Goal: Task Accomplishment & Management: Complete application form

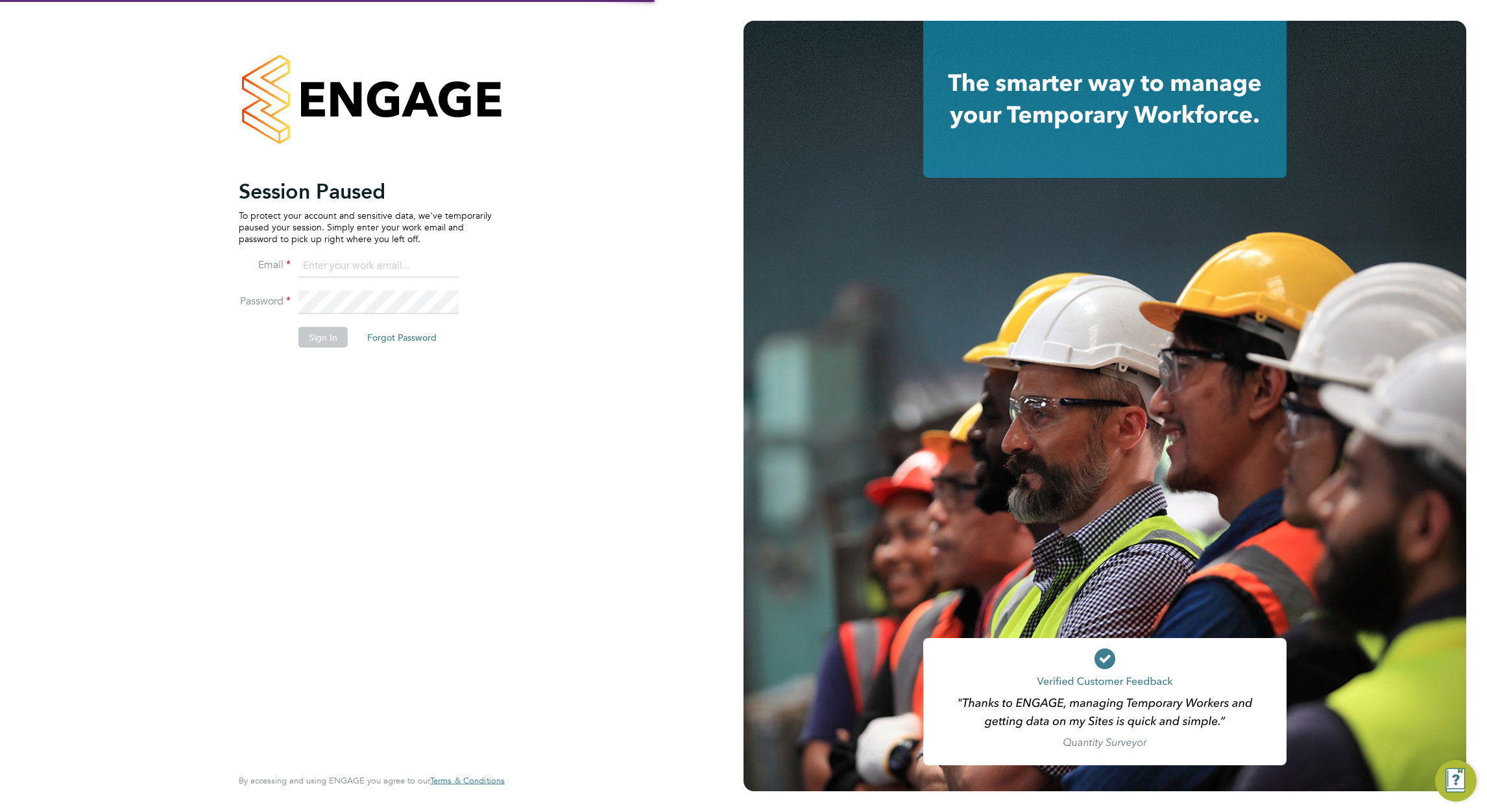
type input "[PERSON_NAME][EMAIL_ADDRESS][DOMAIN_NAME]"
click at [320, 340] on button "Sign In" at bounding box center [322, 336] width 50 height 21
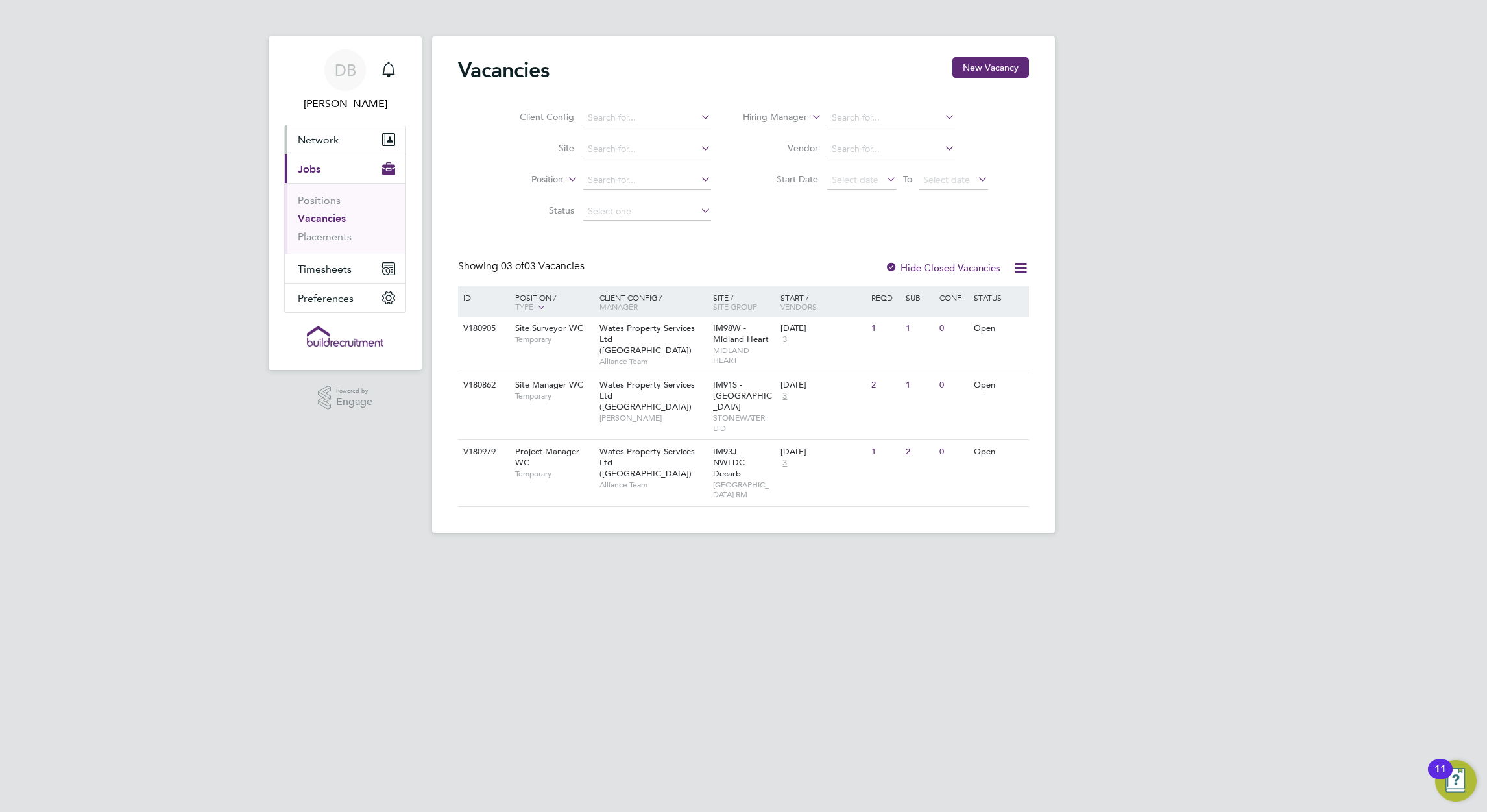
click at [318, 143] on span "Network" at bounding box center [319, 139] width 41 height 12
click at [330, 288] on span "Timesheets" at bounding box center [325, 287] width 54 height 12
click at [332, 230] on link "Timesheets" at bounding box center [325, 229] width 54 height 12
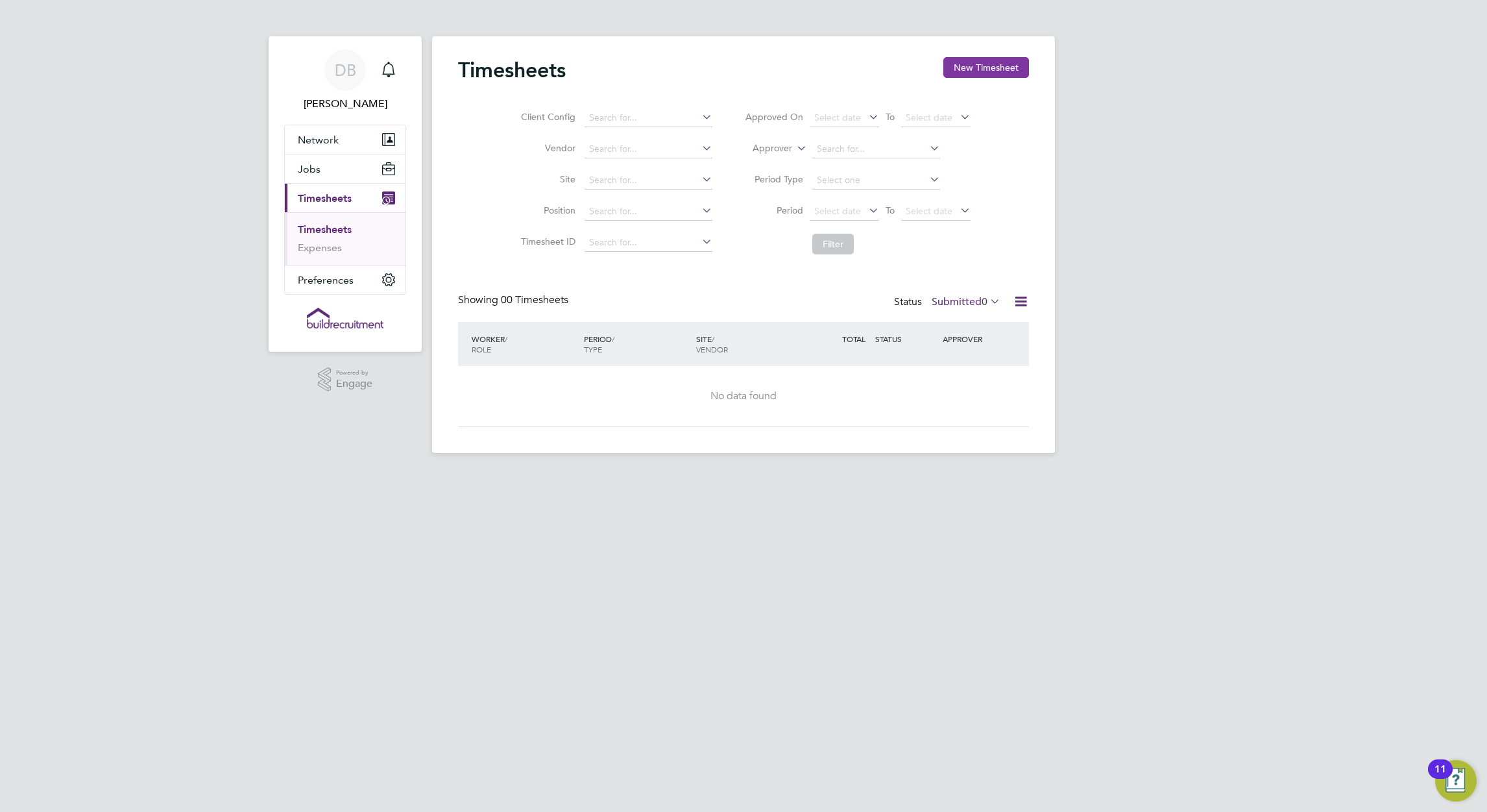
click at [990, 71] on button "New Timesheet" at bounding box center [986, 67] width 86 height 21
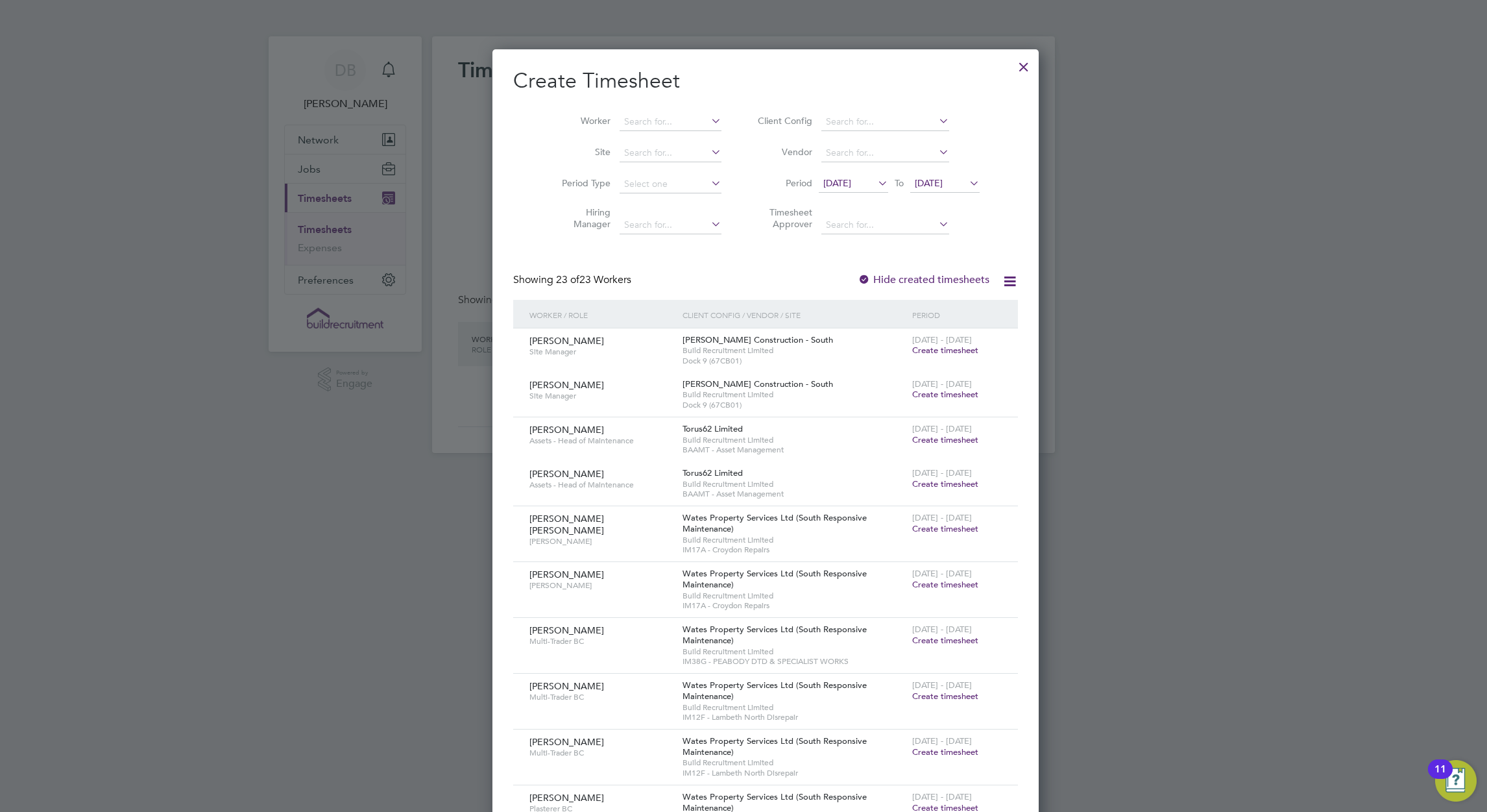
scroll to position [1821, 503]
click at [876, 182] on icon at bounding box center [876, 182] width 0 height 18
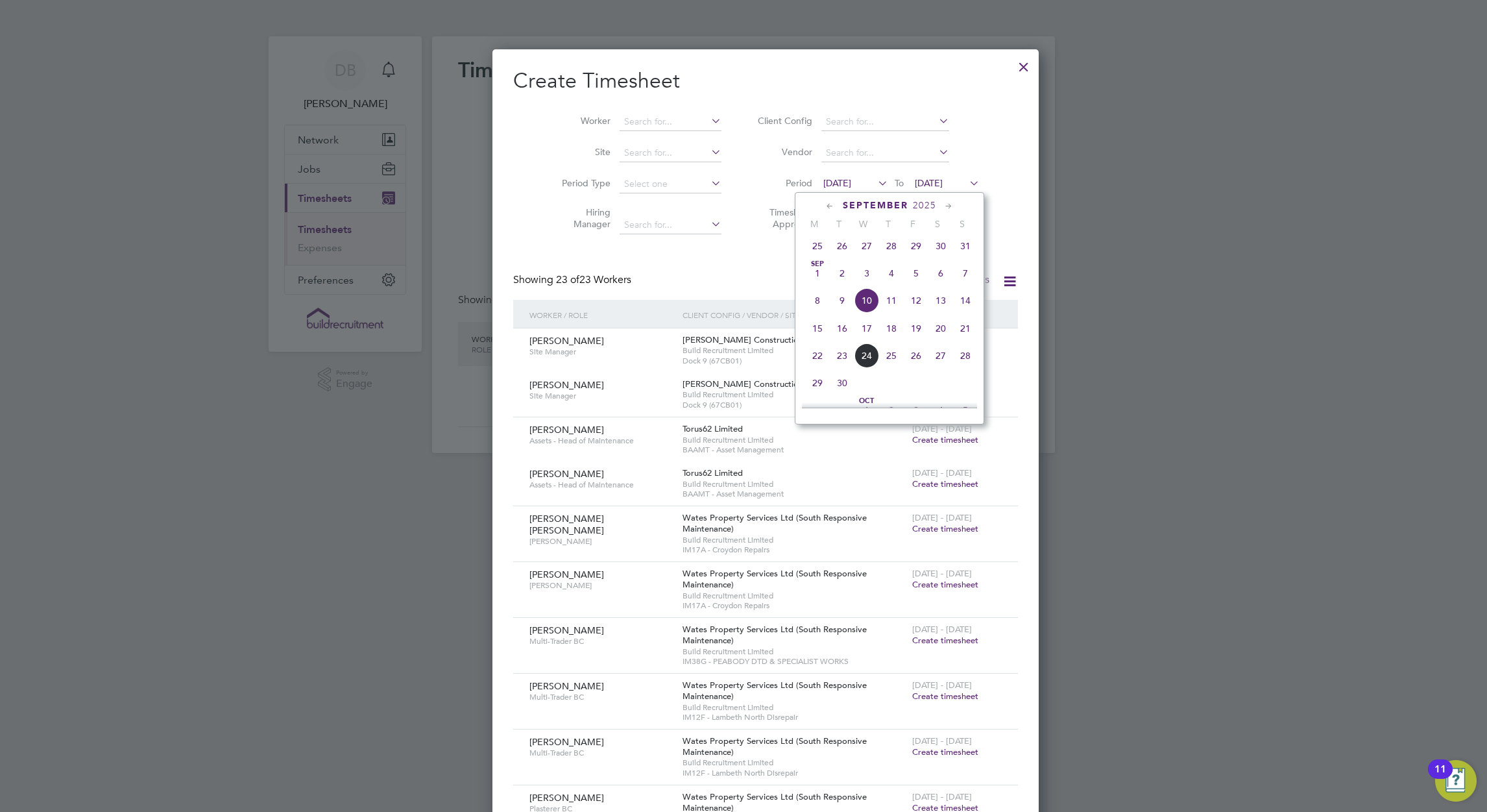
click at [939, 308] on span "13" at bounding box center [941, 300] width 24 height 24
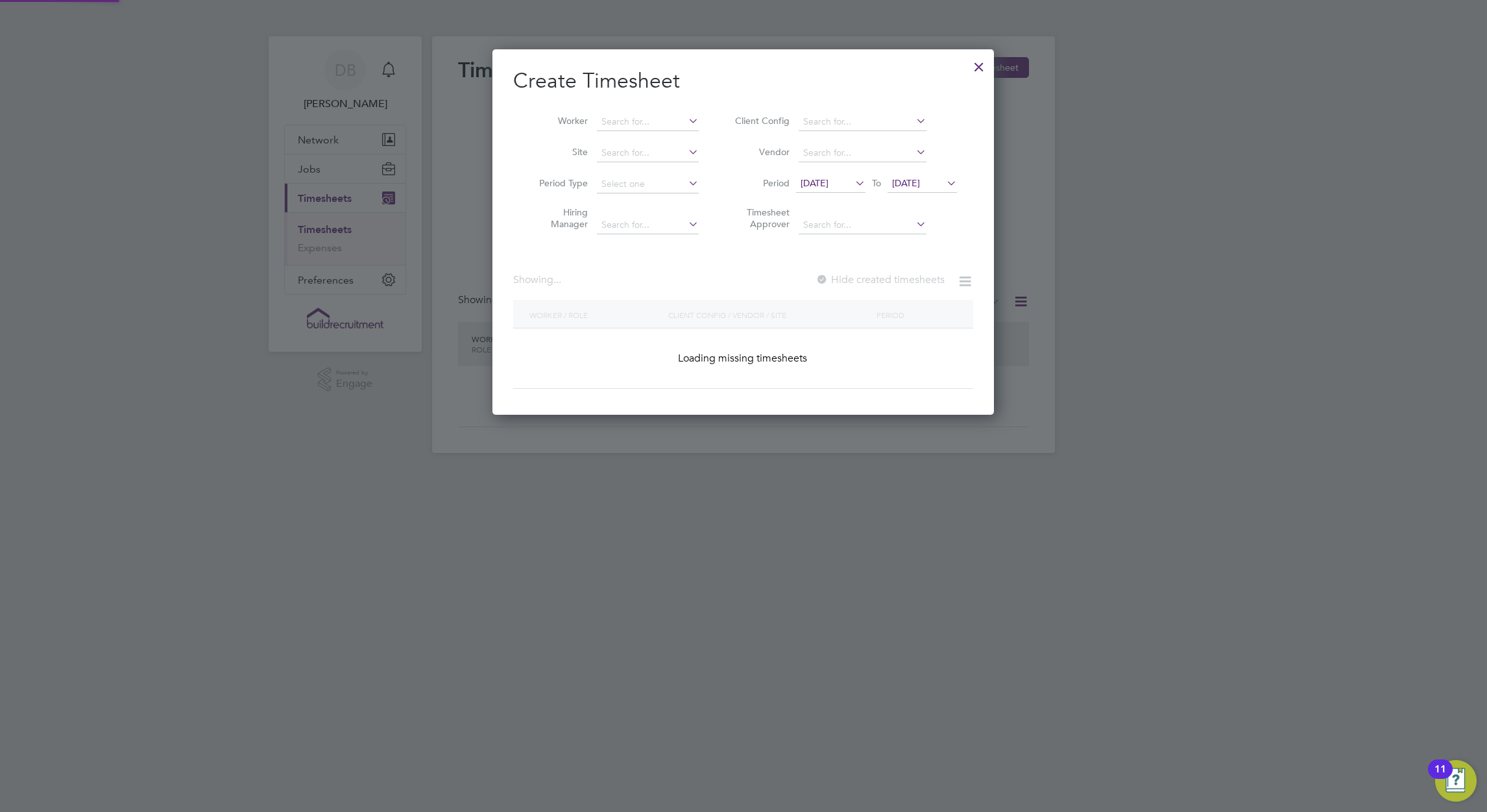
scroll to position [1434, 503]
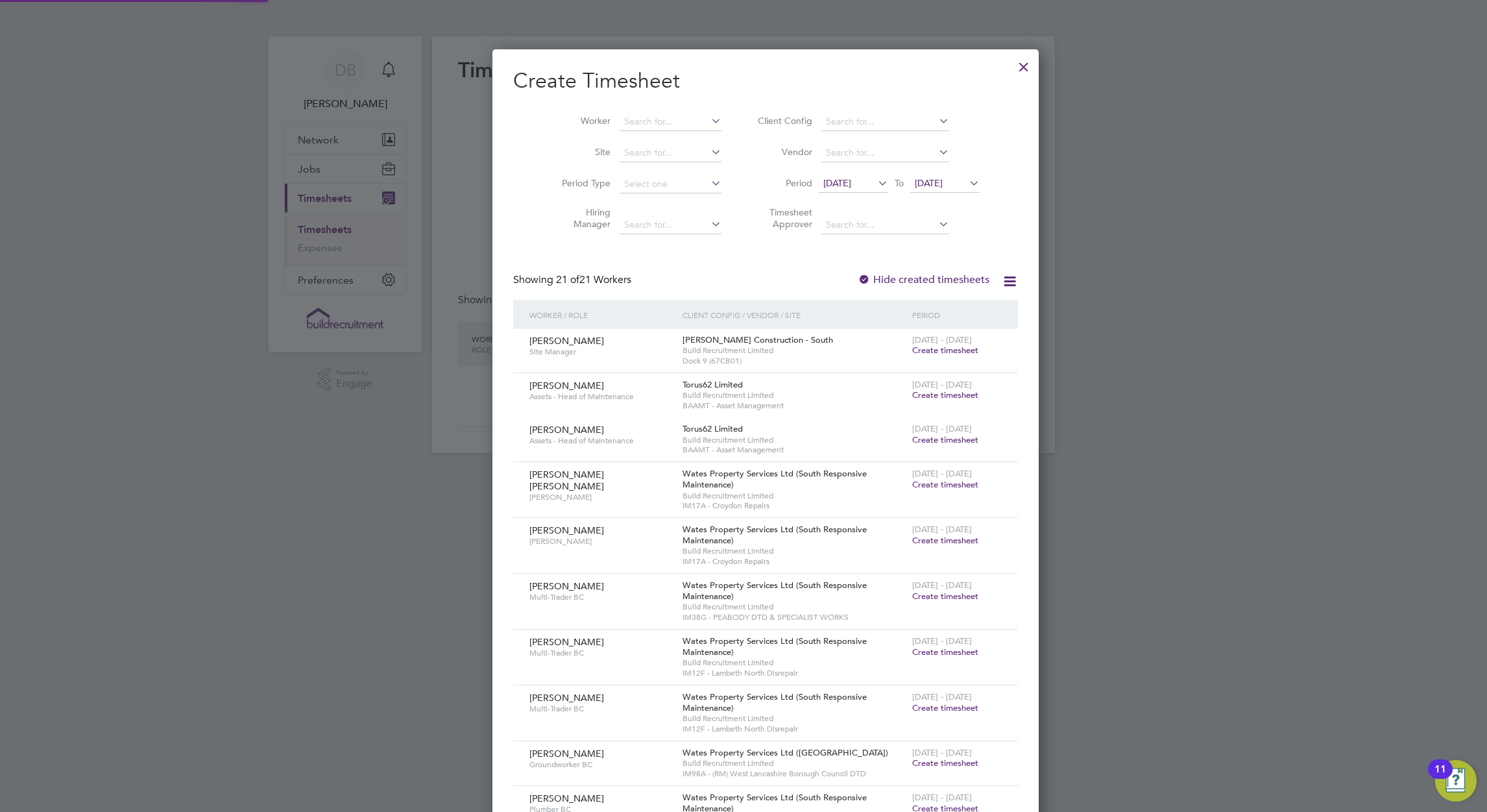
click at [915, 178] on span "17 Sep 2025" at bounding box center [929, 183] width 28 height 11
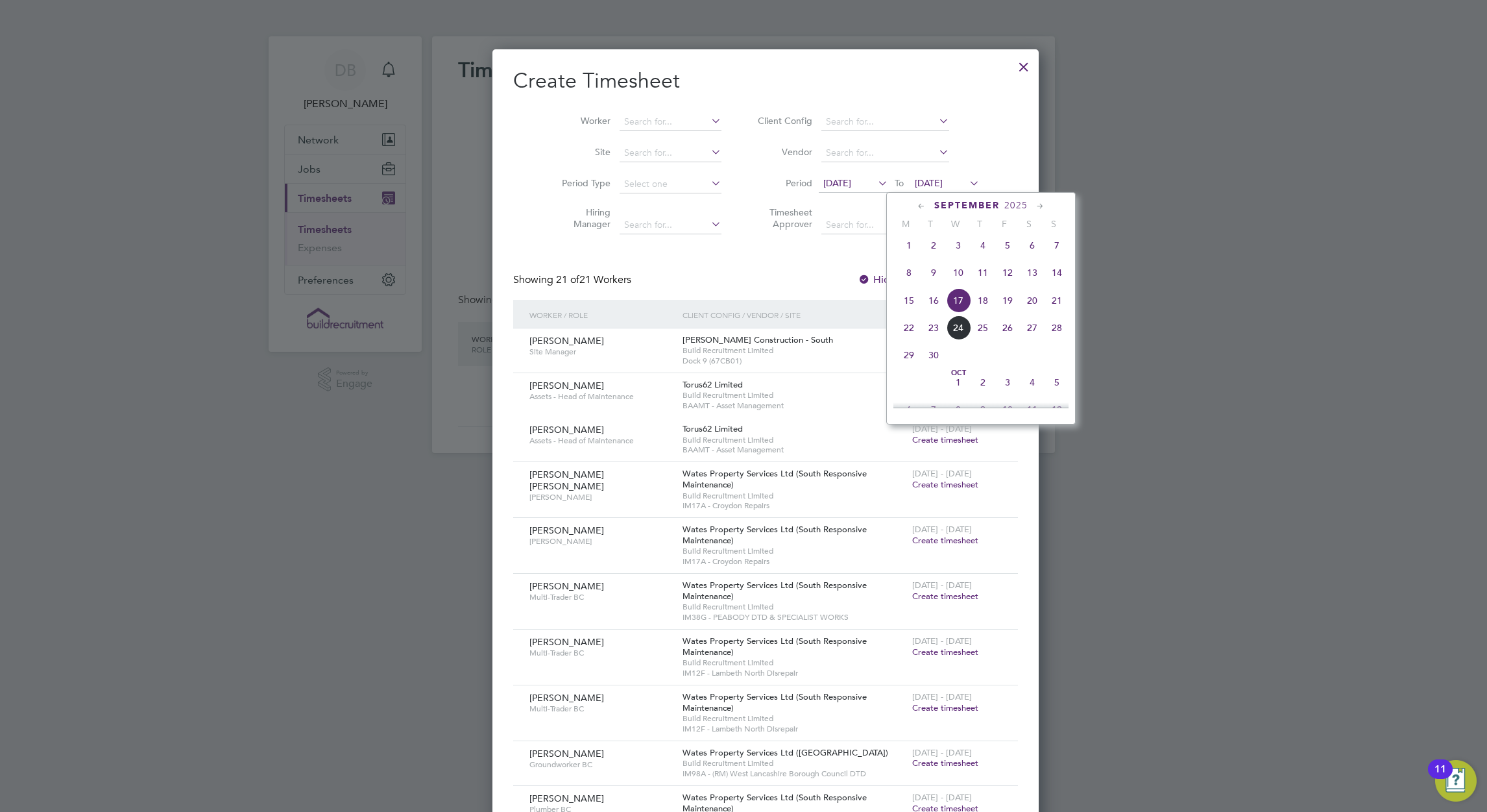
click at [1009, 310] on span "19" at bounding box center [1008, 300] width 24 height 24
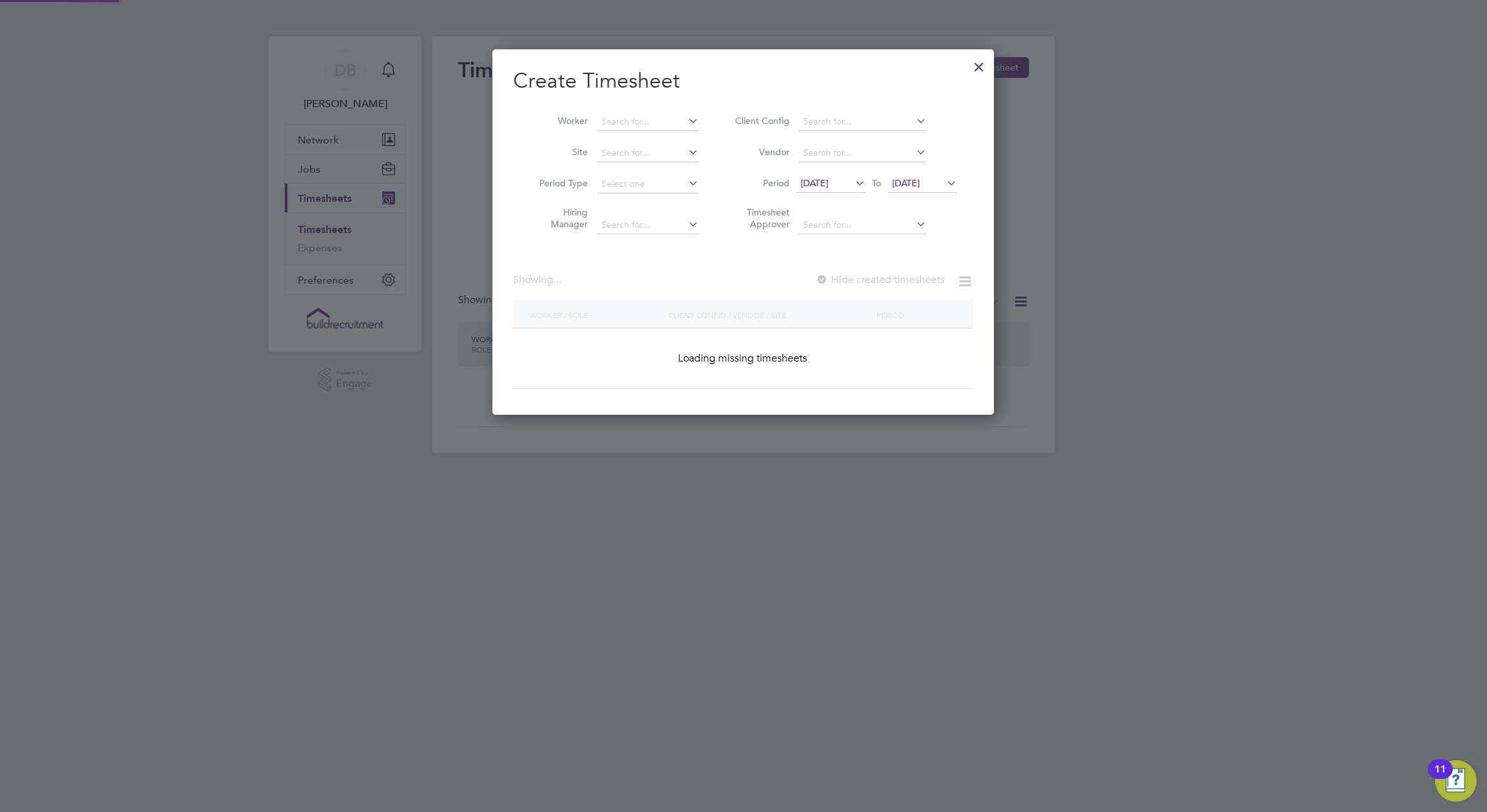
scroll to position [1434, 503]
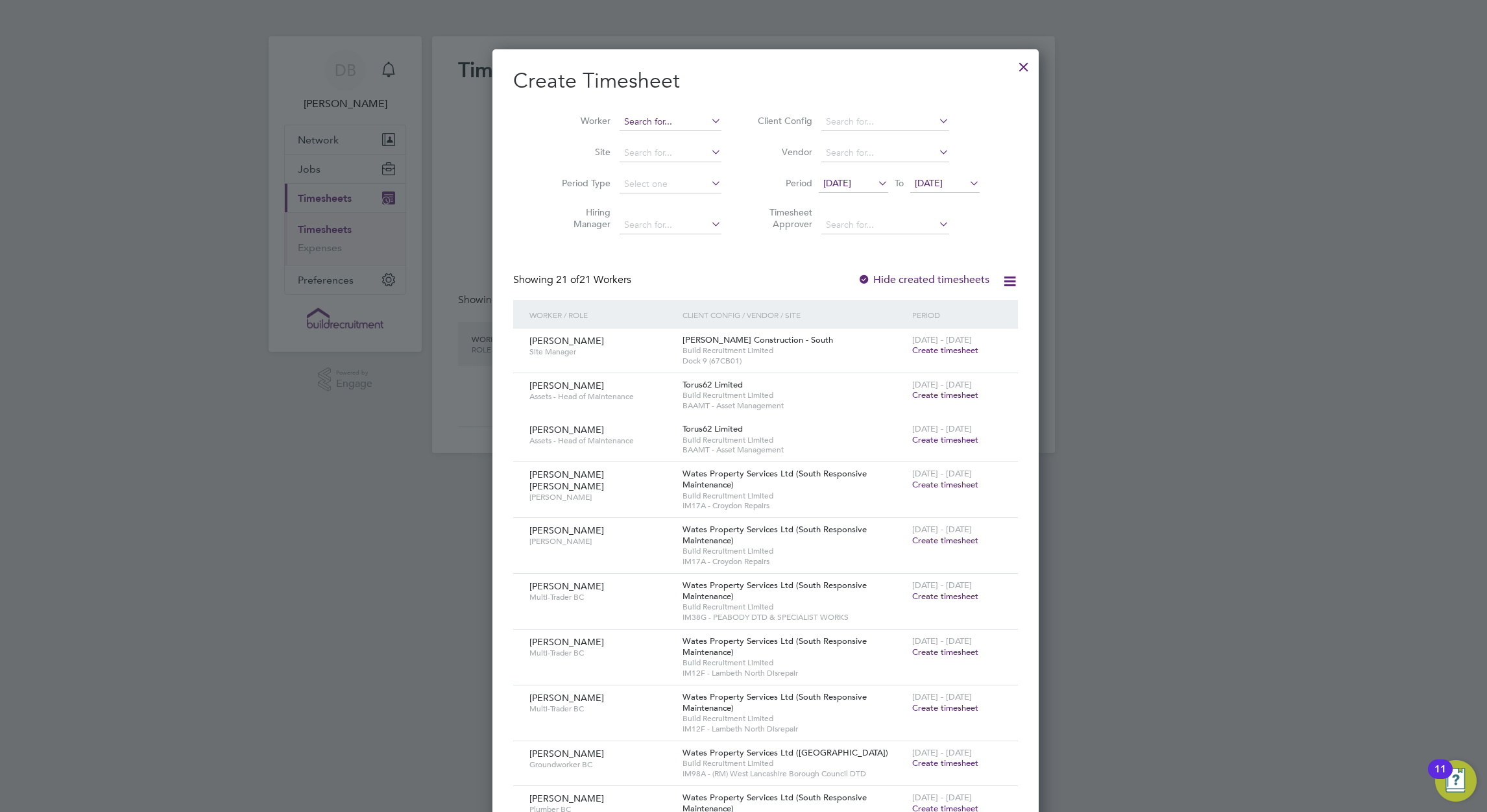
click at [630, 120] on input at bounding box center [670, 121] width 102 height 18
click at [665, 140] on li "Steve Cowle y" at bounding box center [680, 139] width 168 height 18
type input "Steve Cowley"
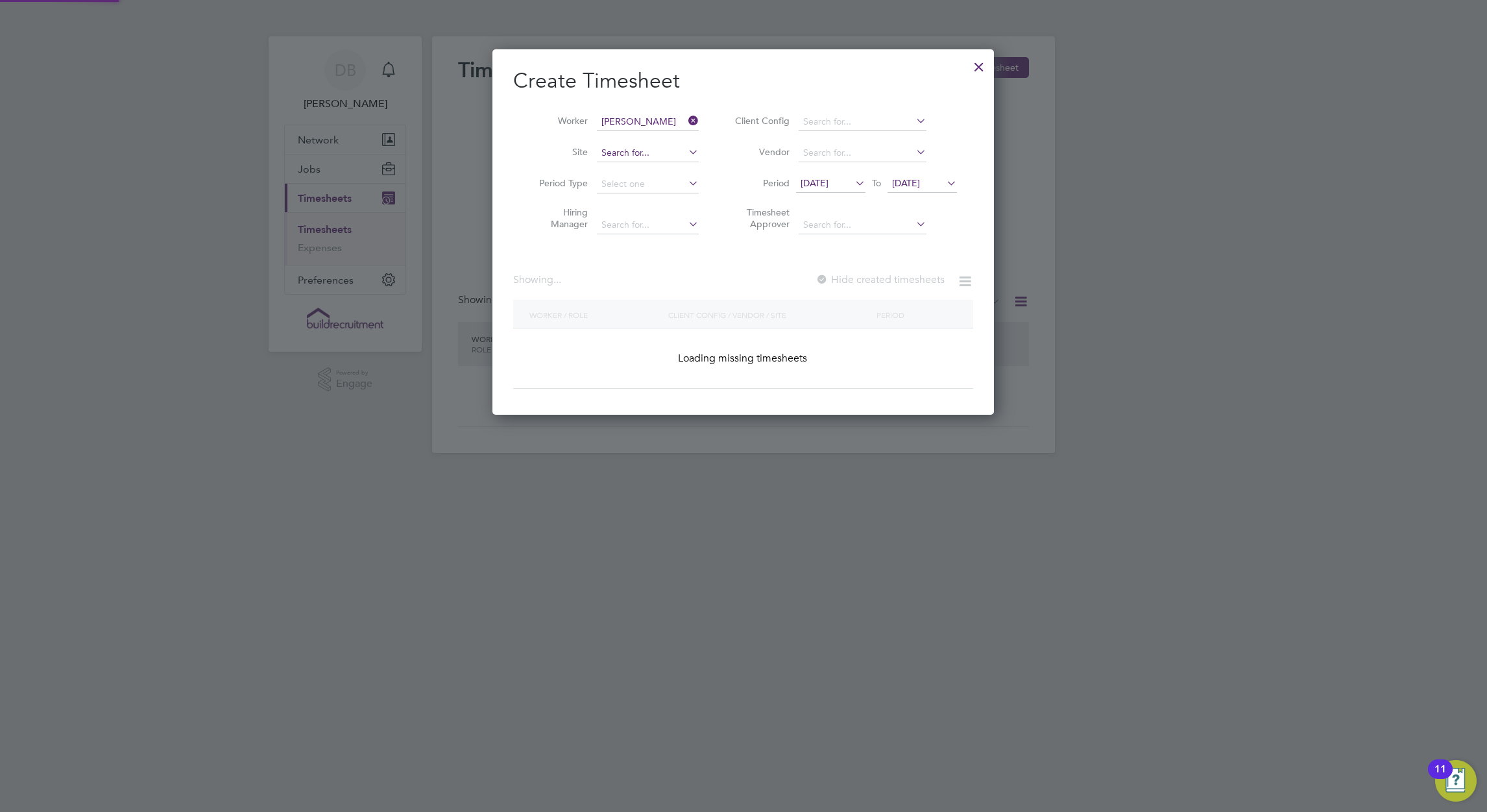
scroll to position [366, 503]
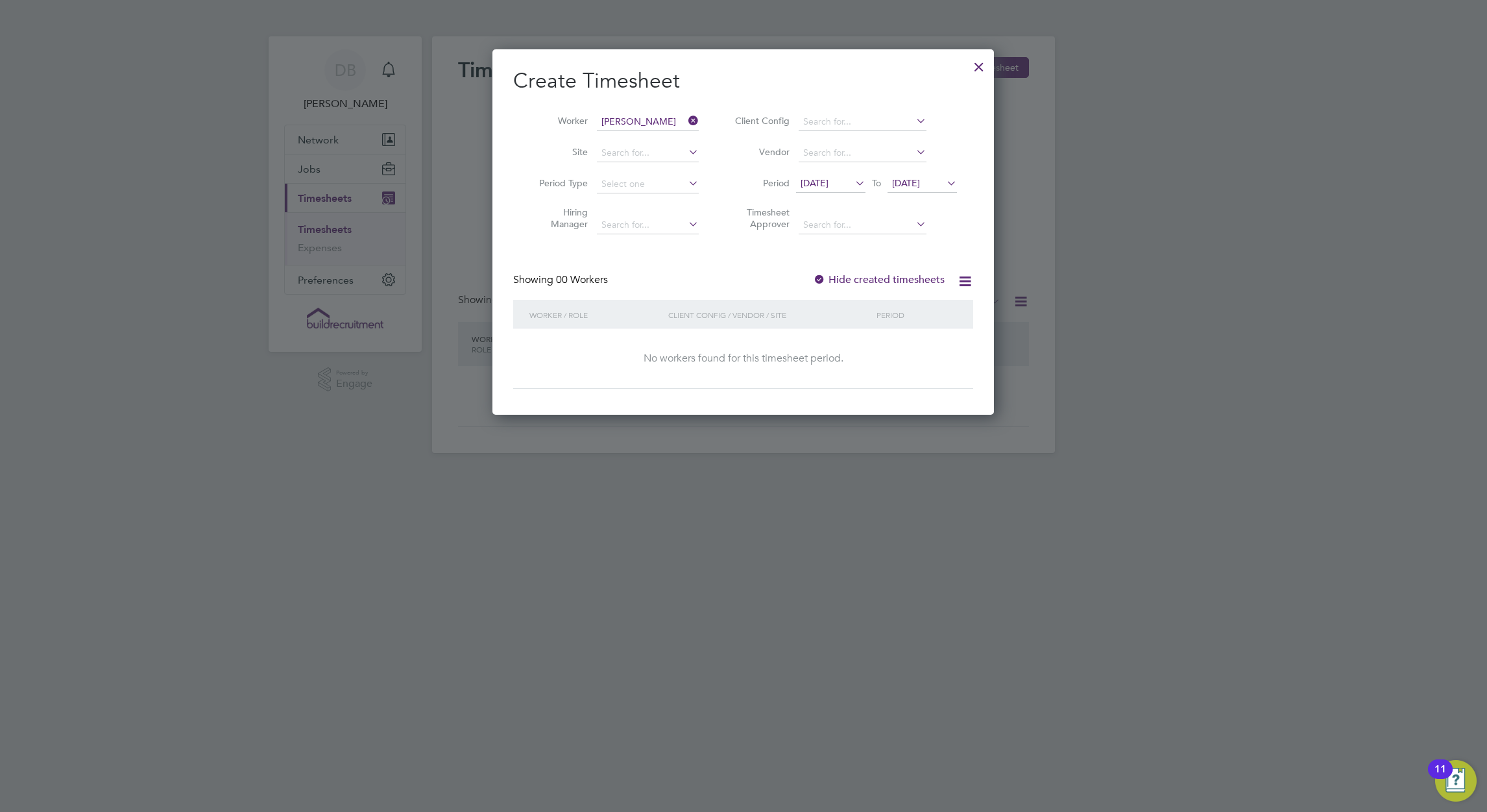
click at [843, 277] on label "Hide created timesheets" at bounding box center [879, 279] width 132 height 13
click at [844, 278] on label "Hide created timesheets" at bounding box center [879, 279] width 132 height 13
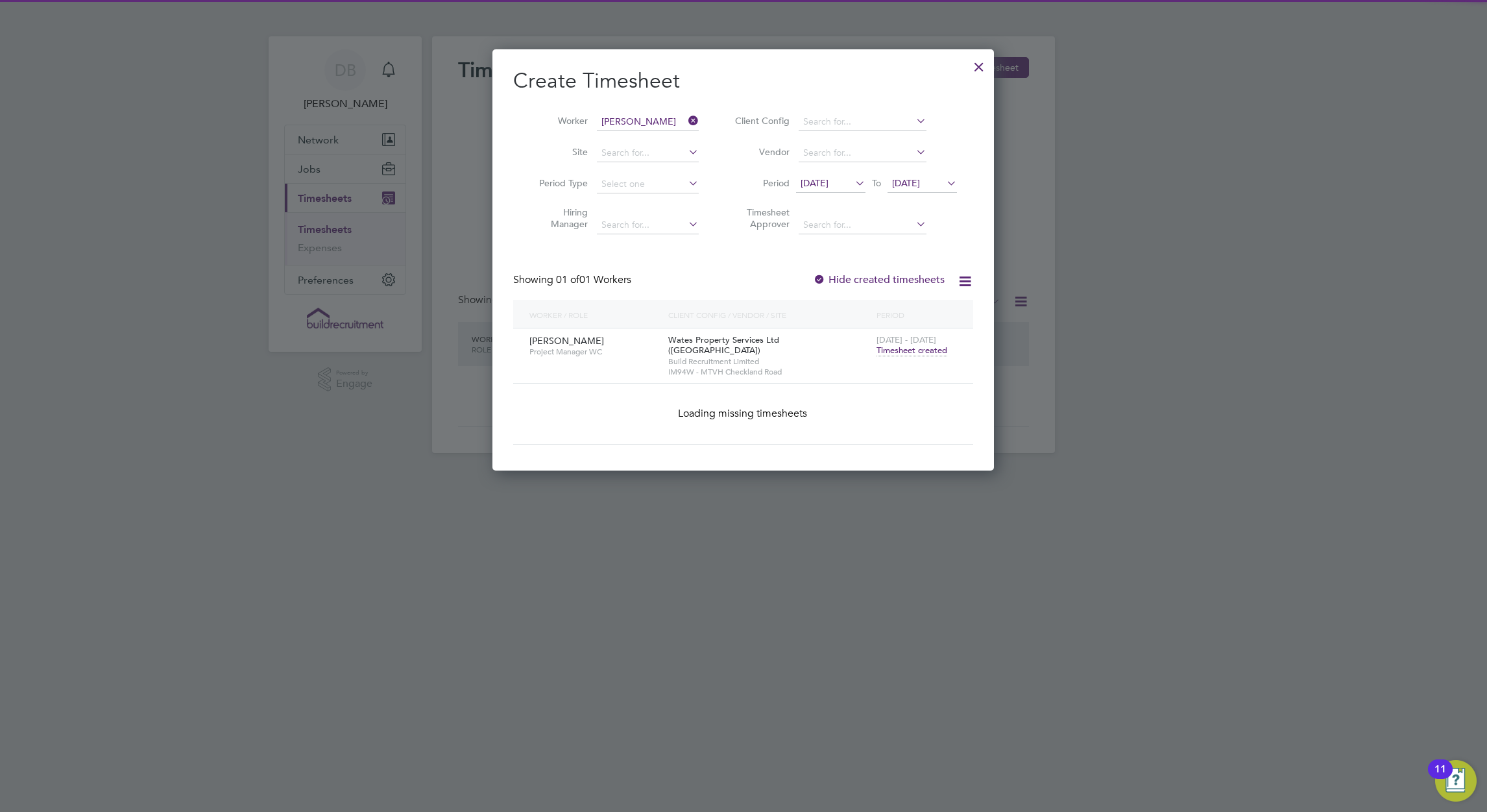
scroll to position [350, 503]
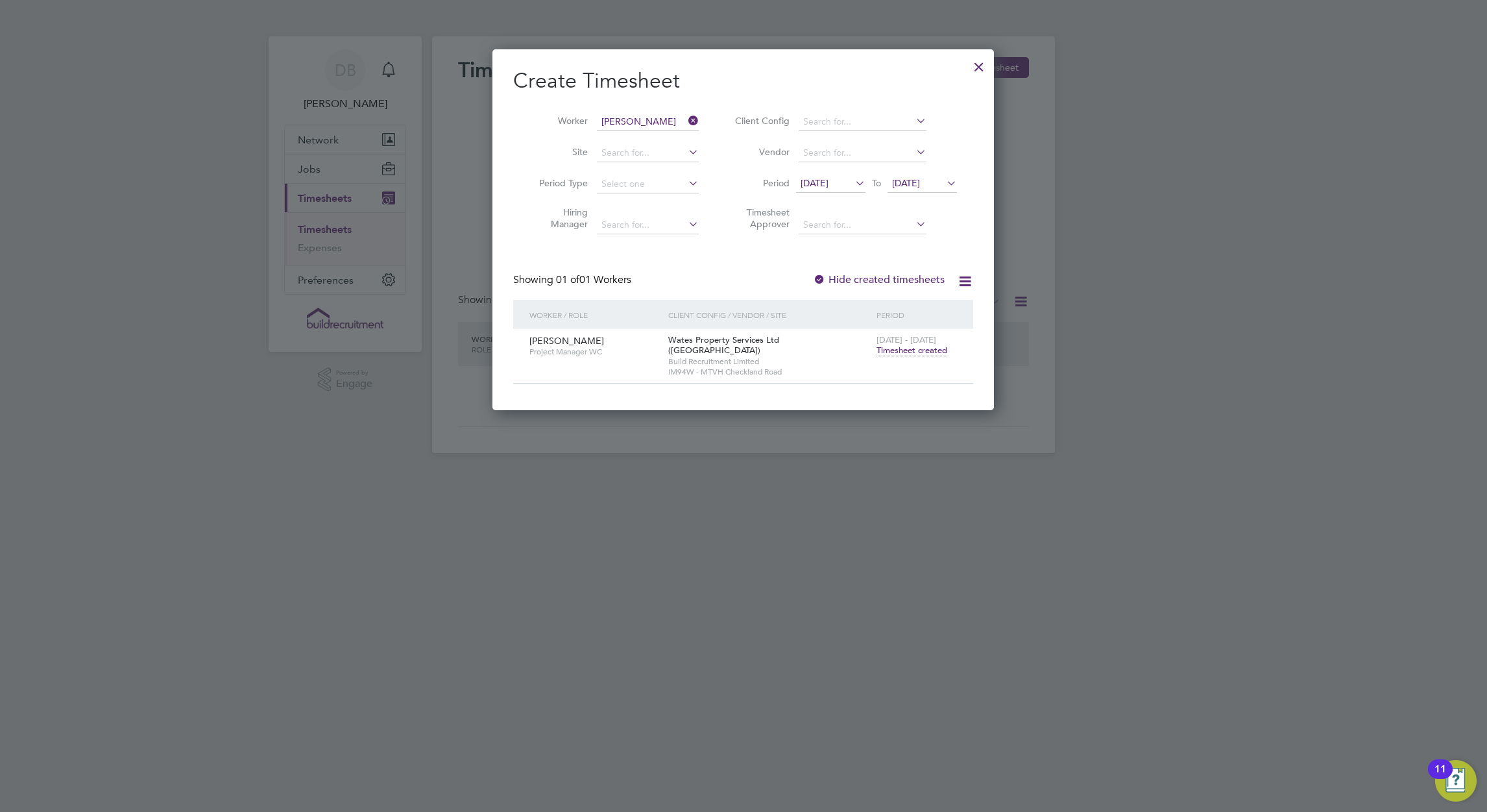
click at [889, 354] on span "Timesheet created" at bounding box center [912, 350] width 71 height 11
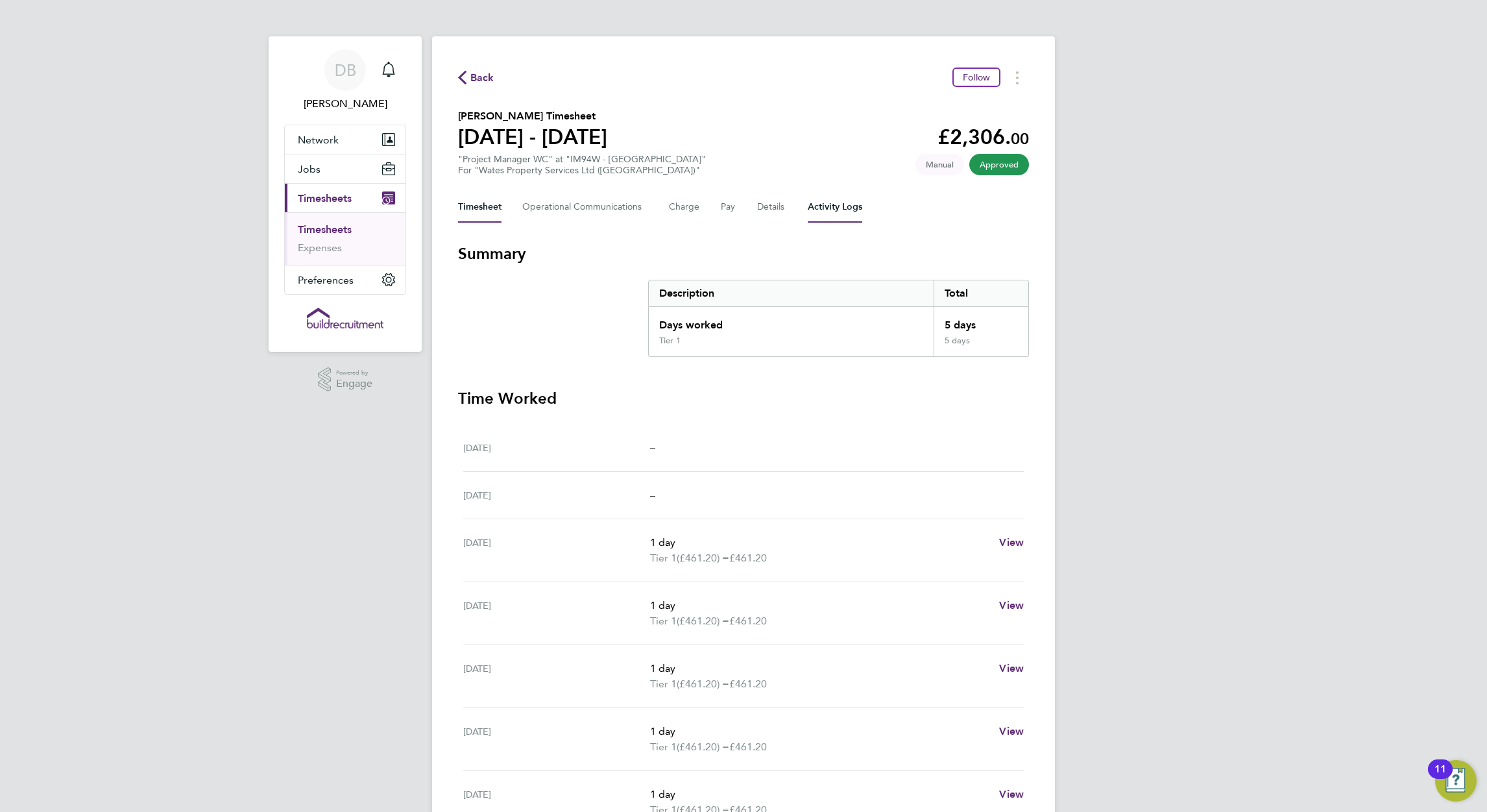
click at [822, 210] on Logs-tab "Activity Logs" at bounding box center [835, 207] width 54 height 31
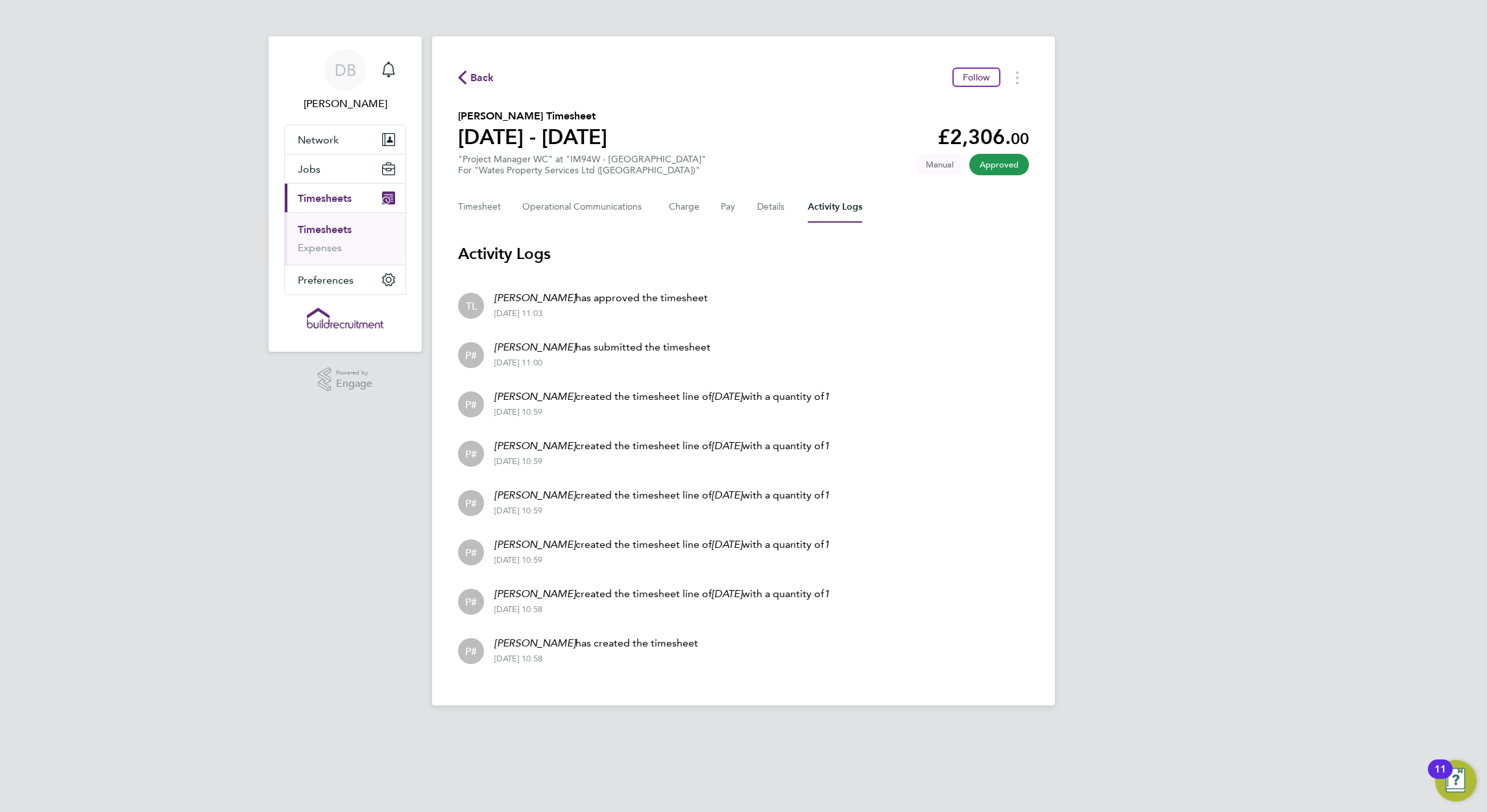
click at [475, 79] on span "Back" at bounding box center [482, 78] width 24 height 16
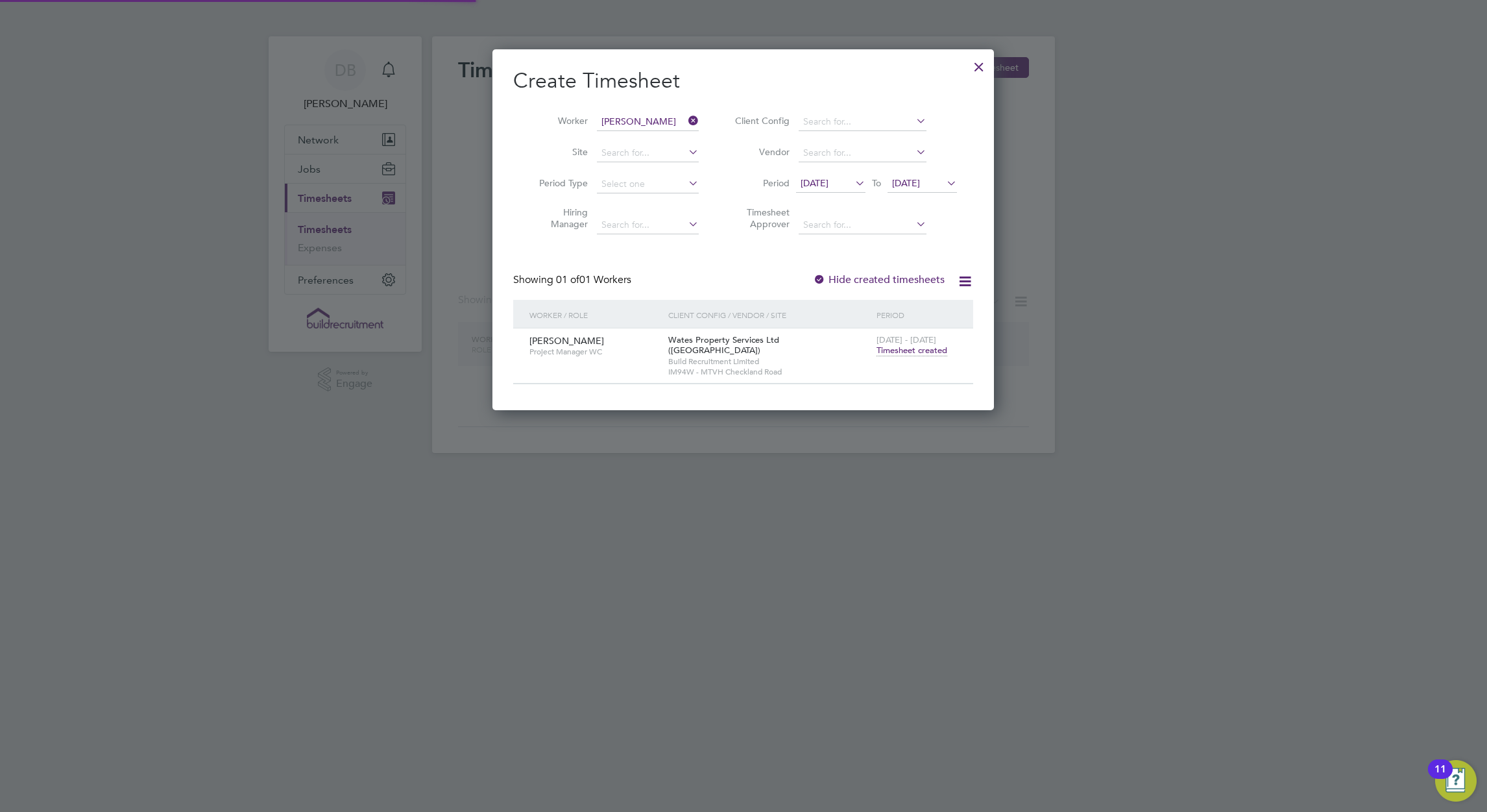
scroll to position [350, 503]
click at [979, 66] on div at bounding box center [979, 64] width 23 height 23
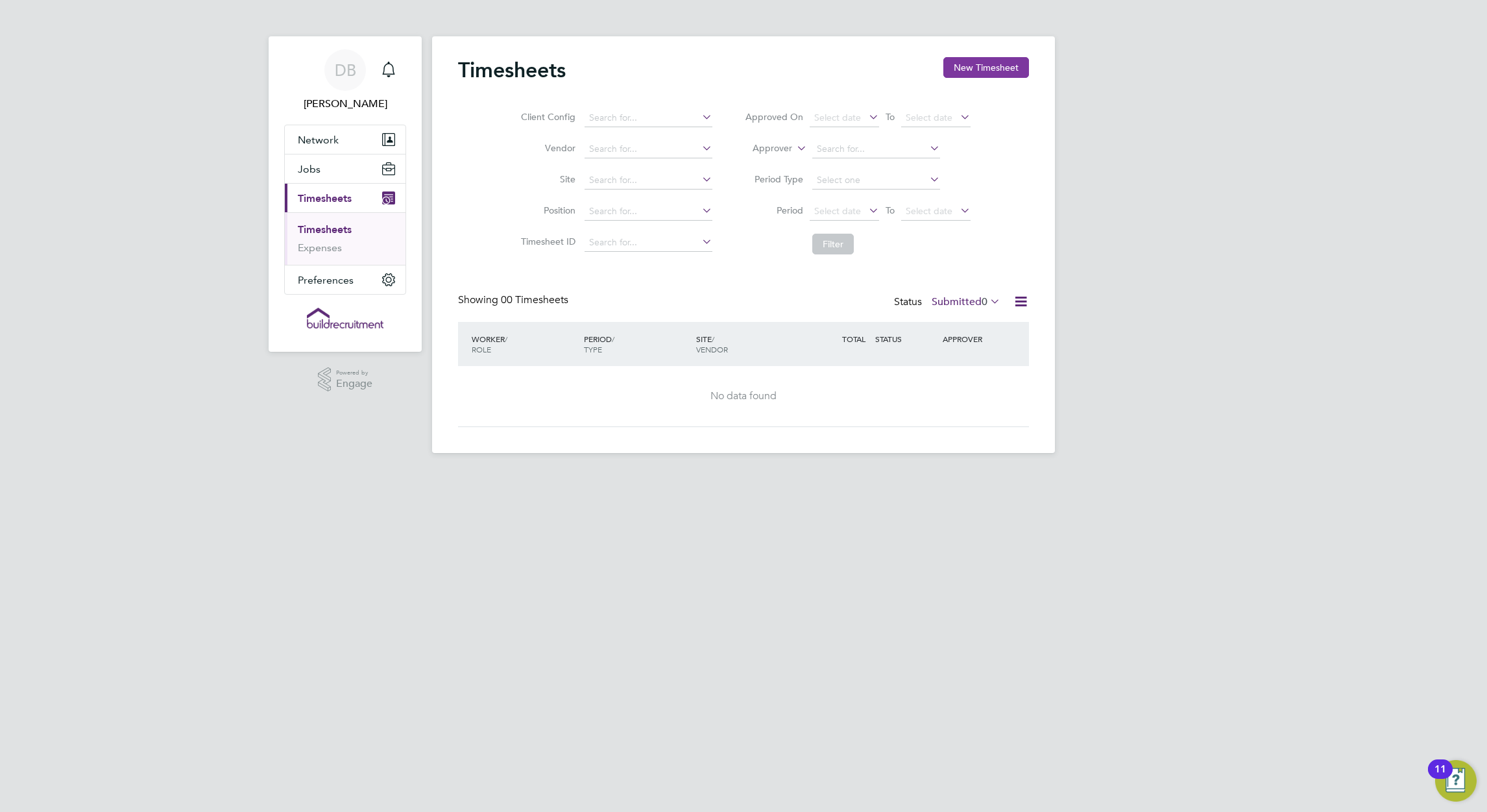
click at [981, 69] on button "New Timesheet" at bounding box center [986, 67] width 86 height 21
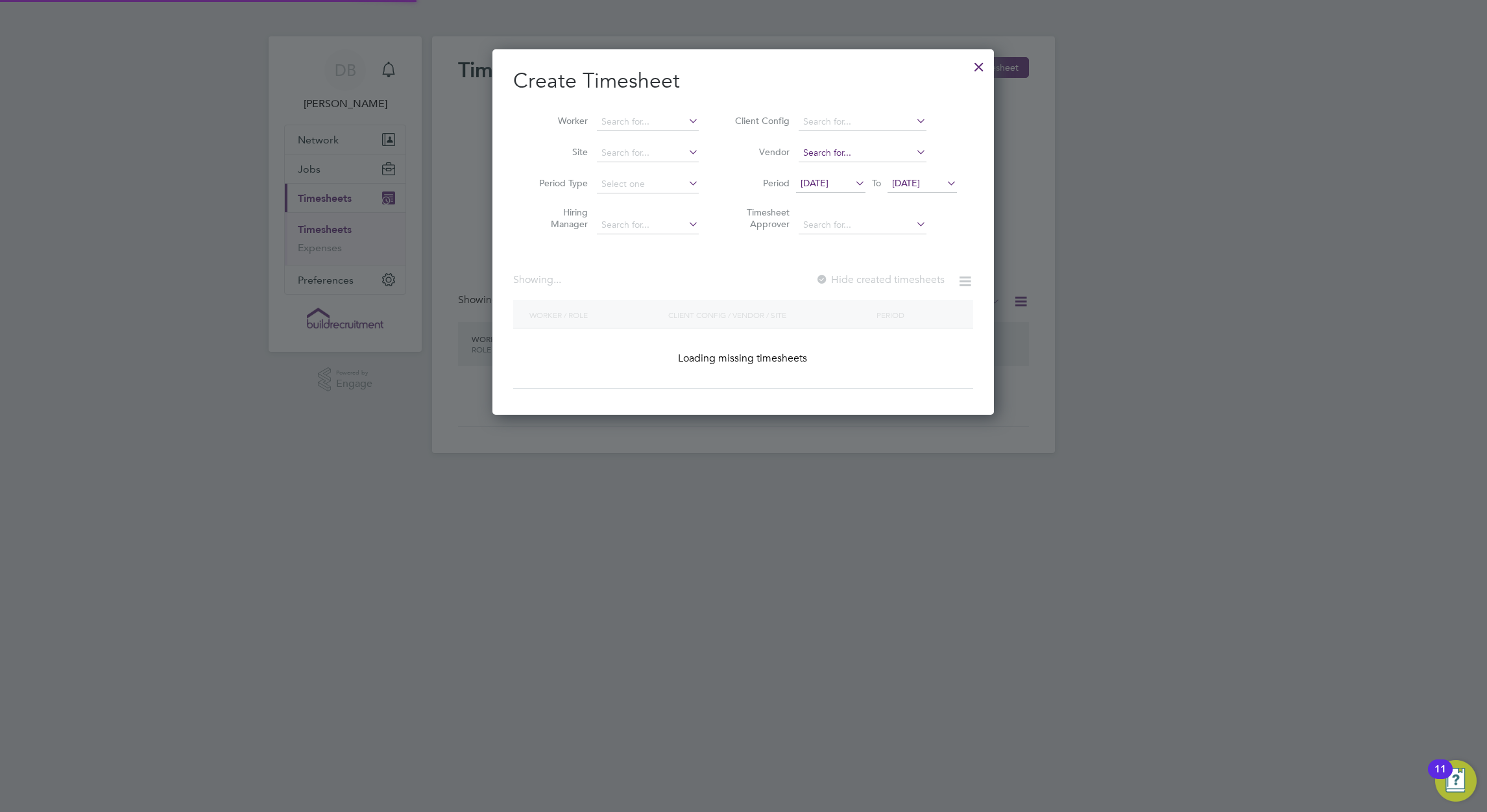
scroll to position [0, 0]
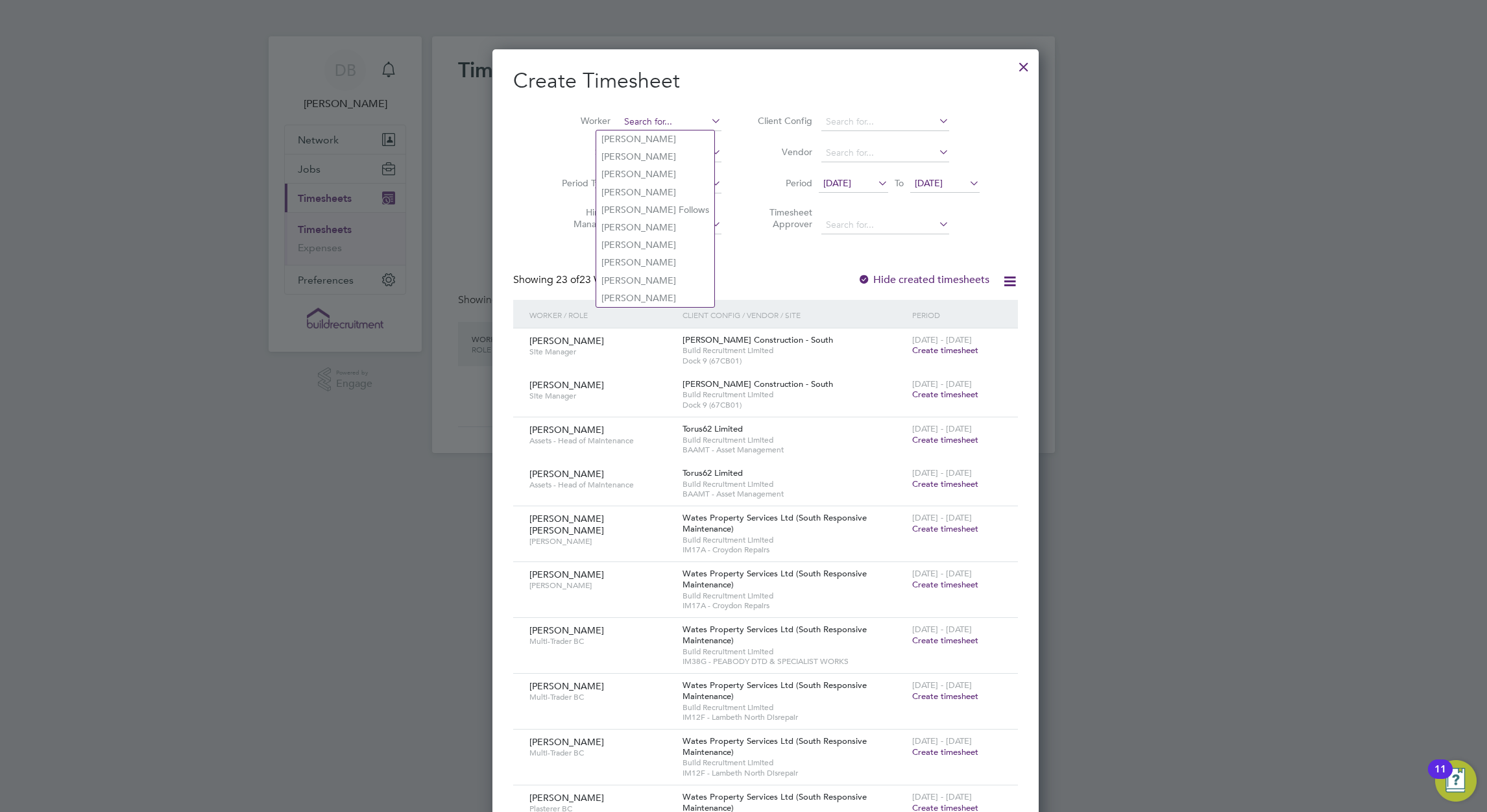
click at [661, 118] on input at bounding box center [670, 121] width 102 height 18
click at [634, 114] on input at bounding box center [670, 121] width 102 height 18
click at [848, 182] on span "10 Sep 2025" at bounding box center [837, 183] width 28 height 11
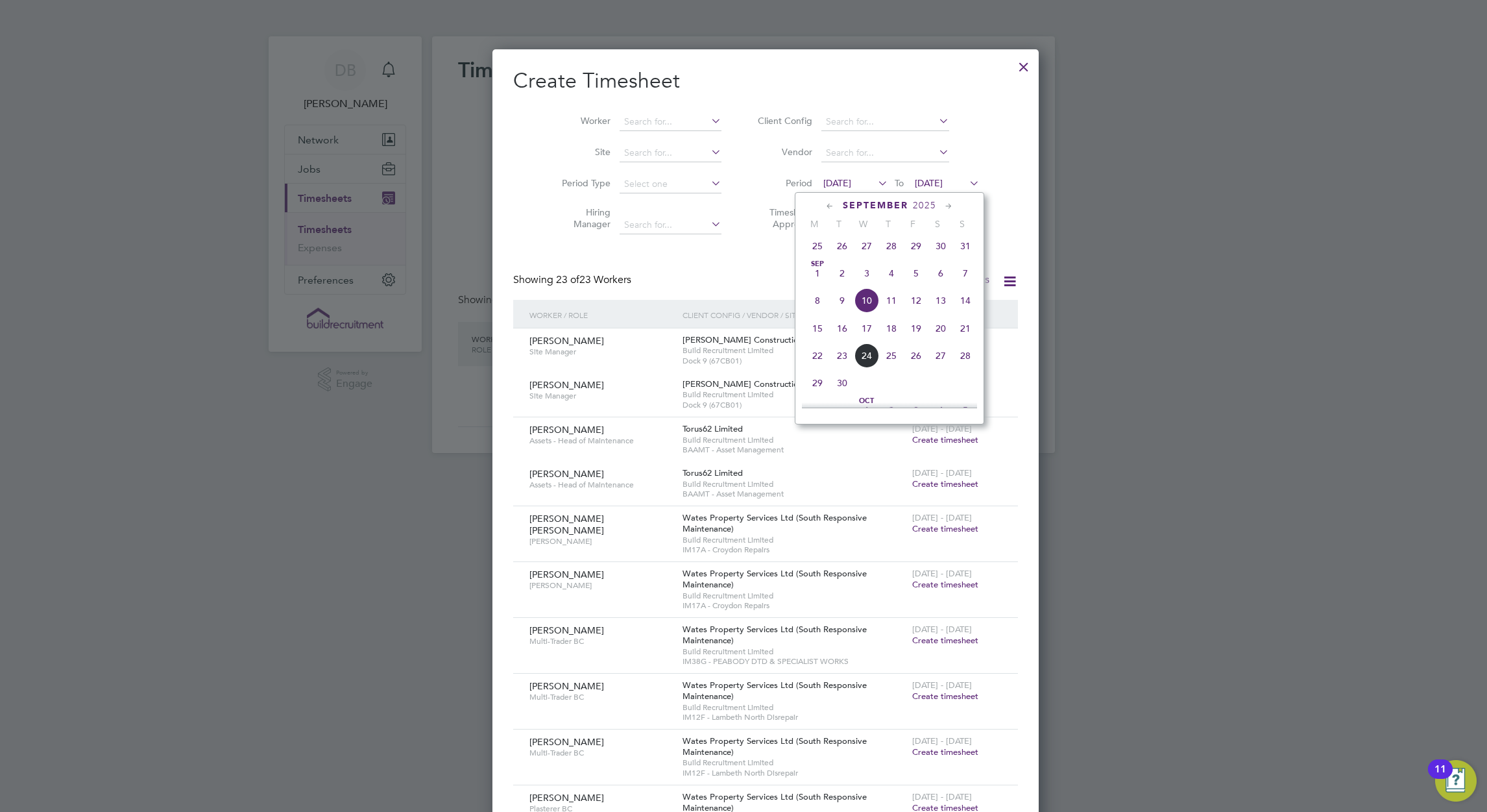
click at [943, 306] on span "13" at bounding box center [941, 300] width 24 height 24
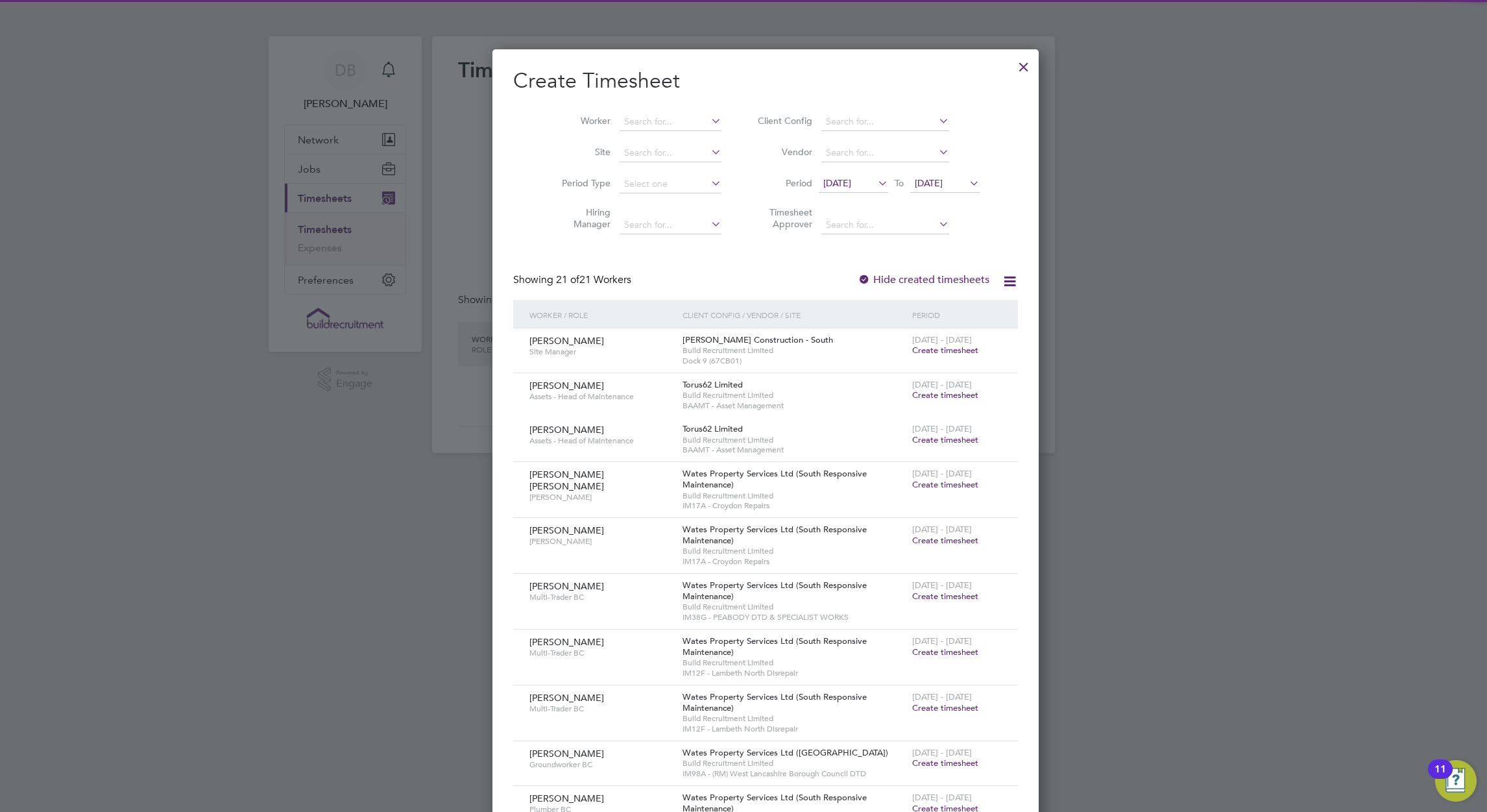
click at [918, 180] on span "17 Sep 2025" at bounding box center [929, 183] width 28 height 11
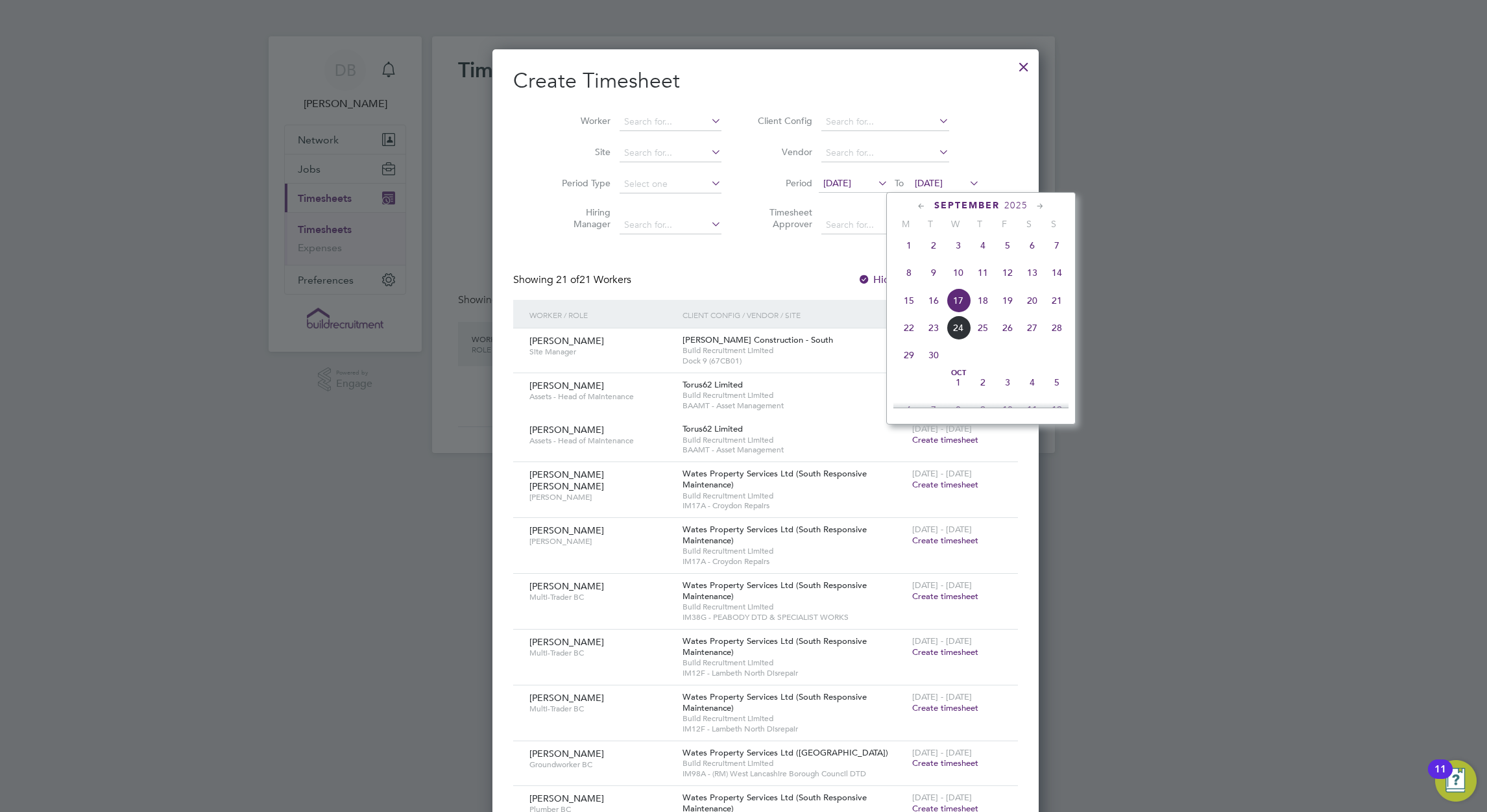
click at [1011, 306] on span "19" at bounding box center [1008, 300] width 24 height 24
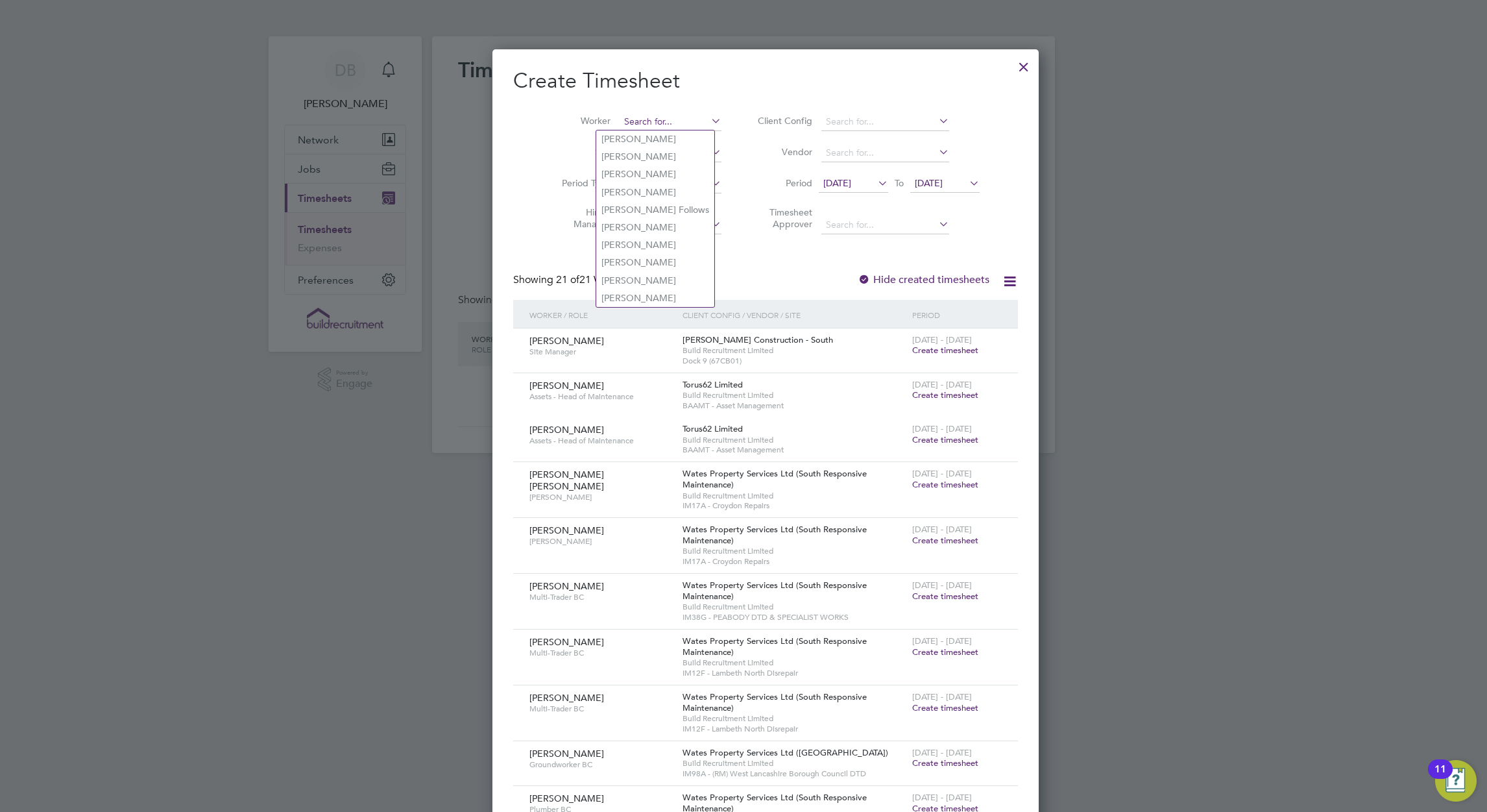
click at [659, 125] on input at bounding box center [670, 121] width 102 height 18
click at [652, 123] on input "austin Healy" at bounding box center [670, 121] width 102 height 18
type input "a"
click at [644, 137] on li "Austin Russell" at bounding box center [651, 139] width 111 height 18
type input "Austin Russell"
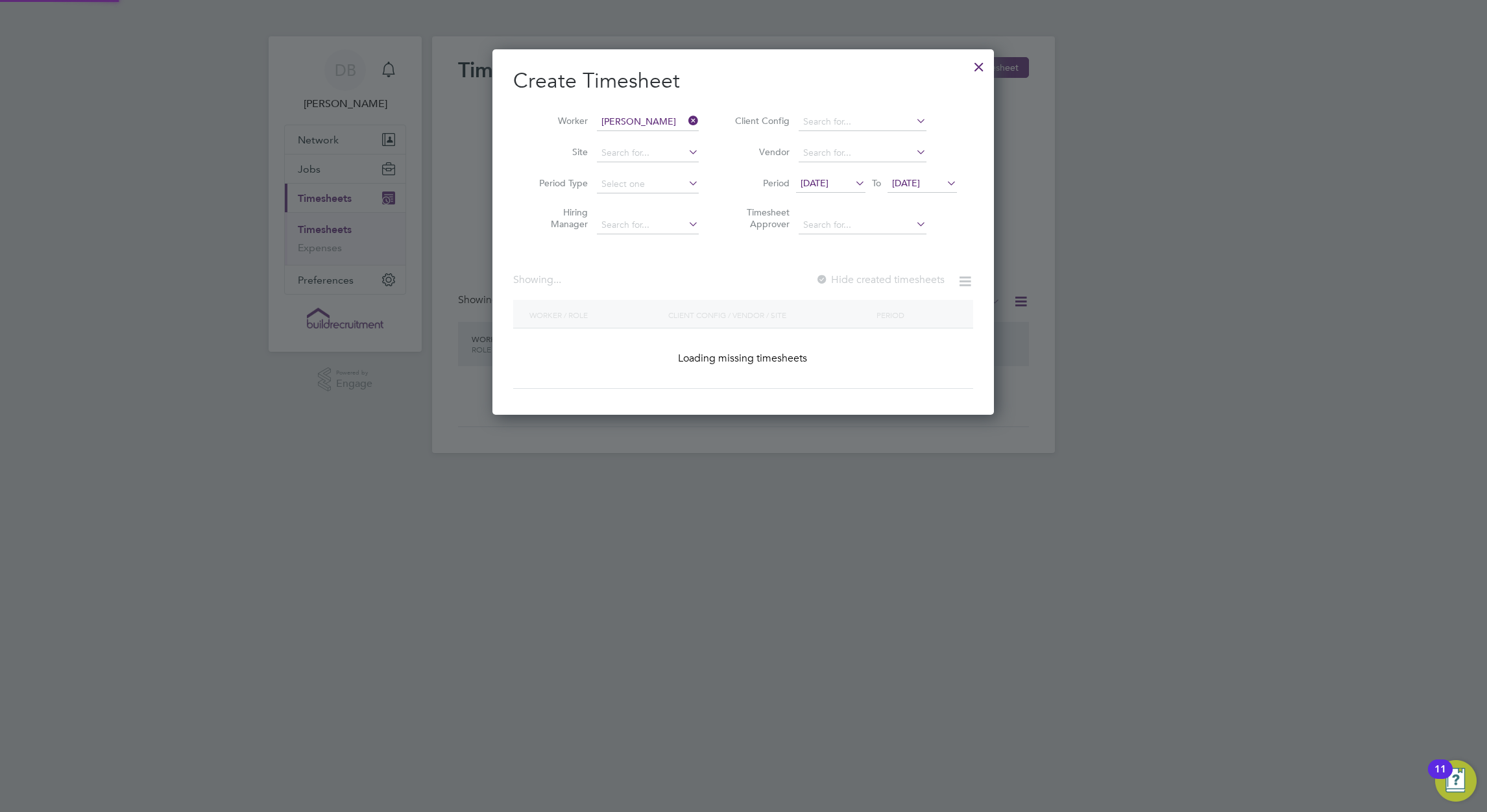
scroll to position [366, 503]
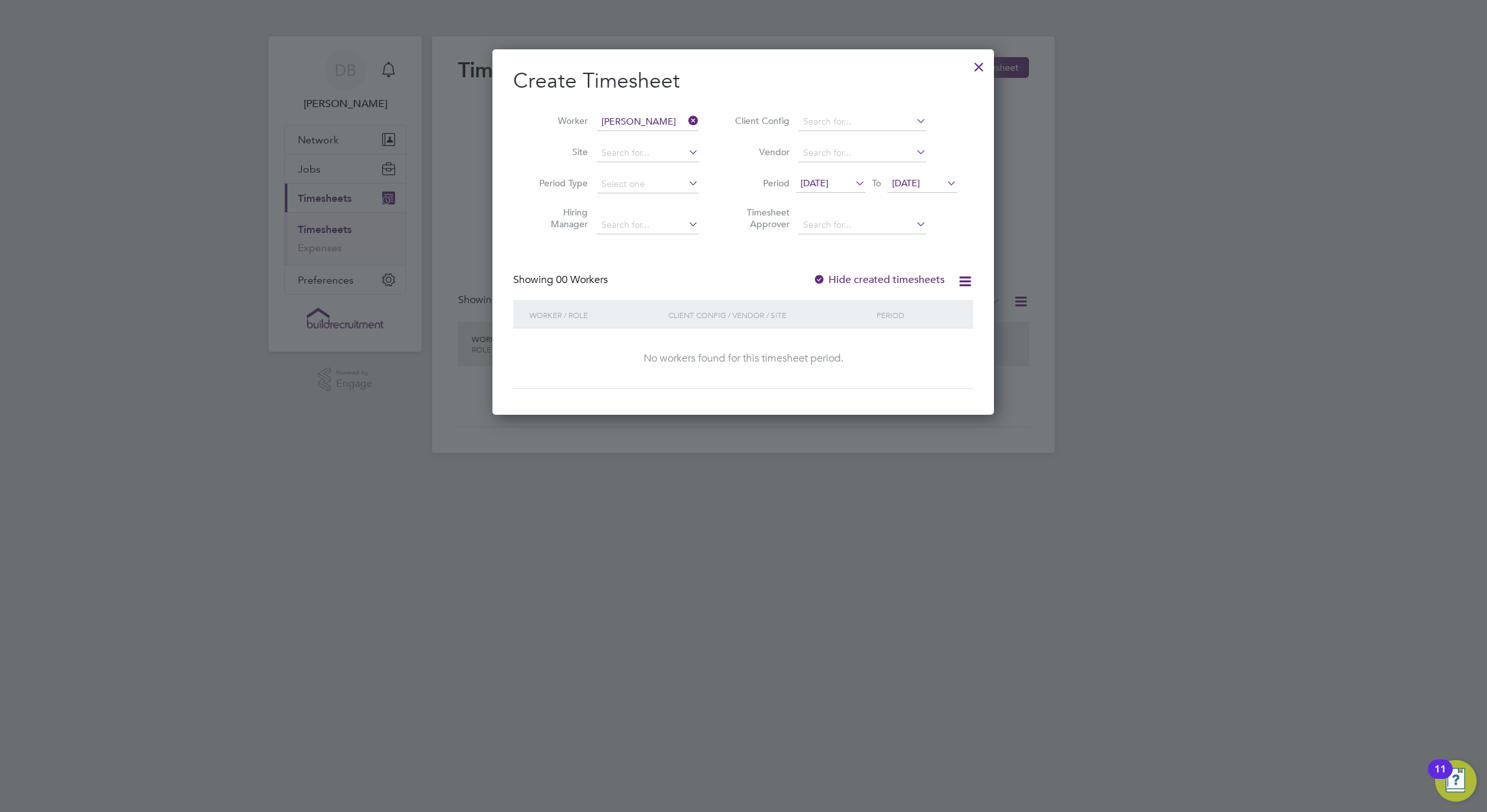
click at [855, 281] on label "Hide created timesheets" at bounding box center [879, 279] width 132 height 13
click at [855, 280] on label "Hide created timesheets" at bounding box center [879, 279] width 132 height 13
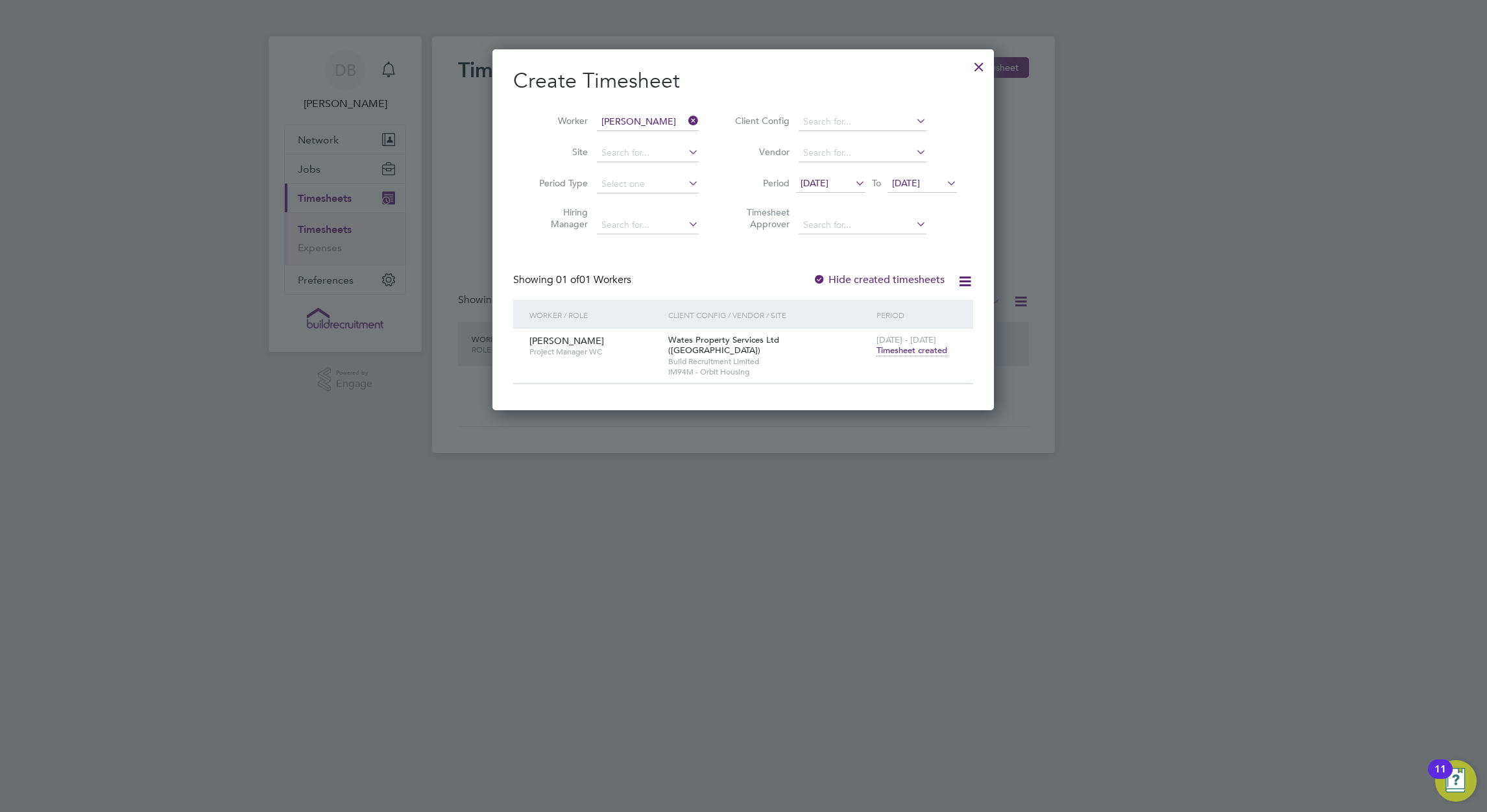
scroll to position [350, 503]
click at [904, 349] on span "Timesheet created" at bounding box center [912, 350] width 71 height 11
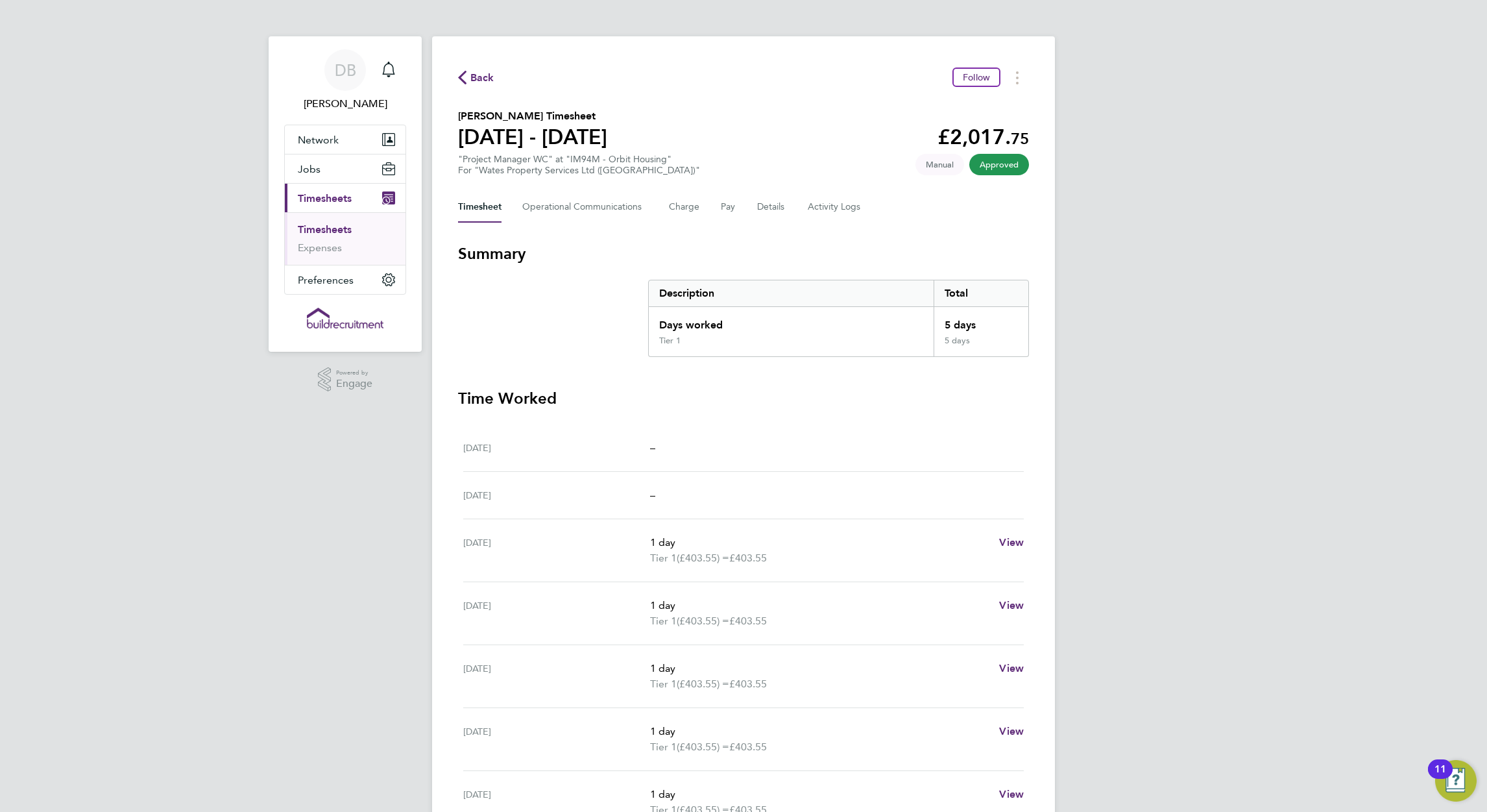
scroll to position [73, 0]
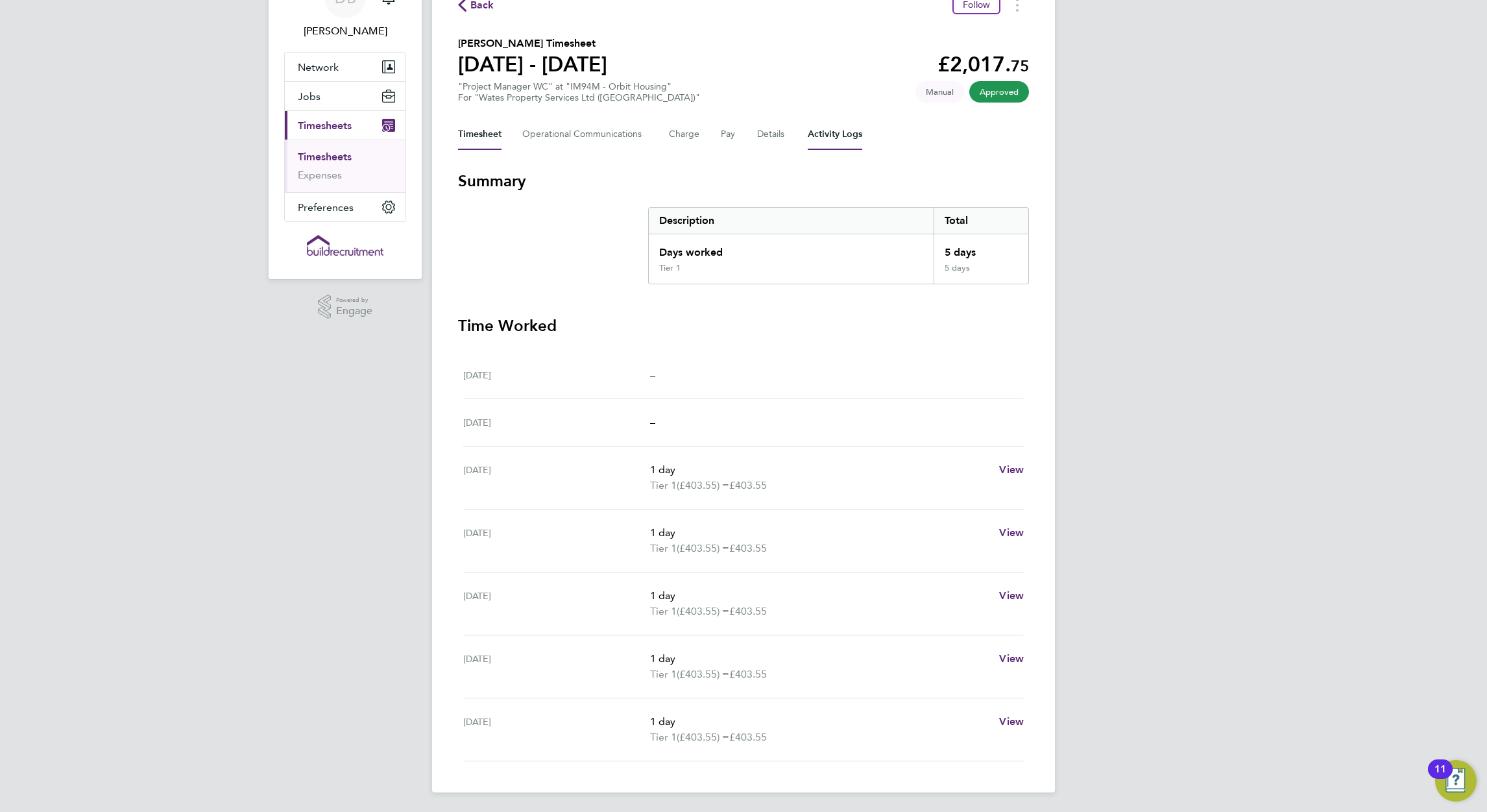
click at [824, 141] on Logs-tab "Activity Logs" at bounding box center [835, 134] width 54 height 31
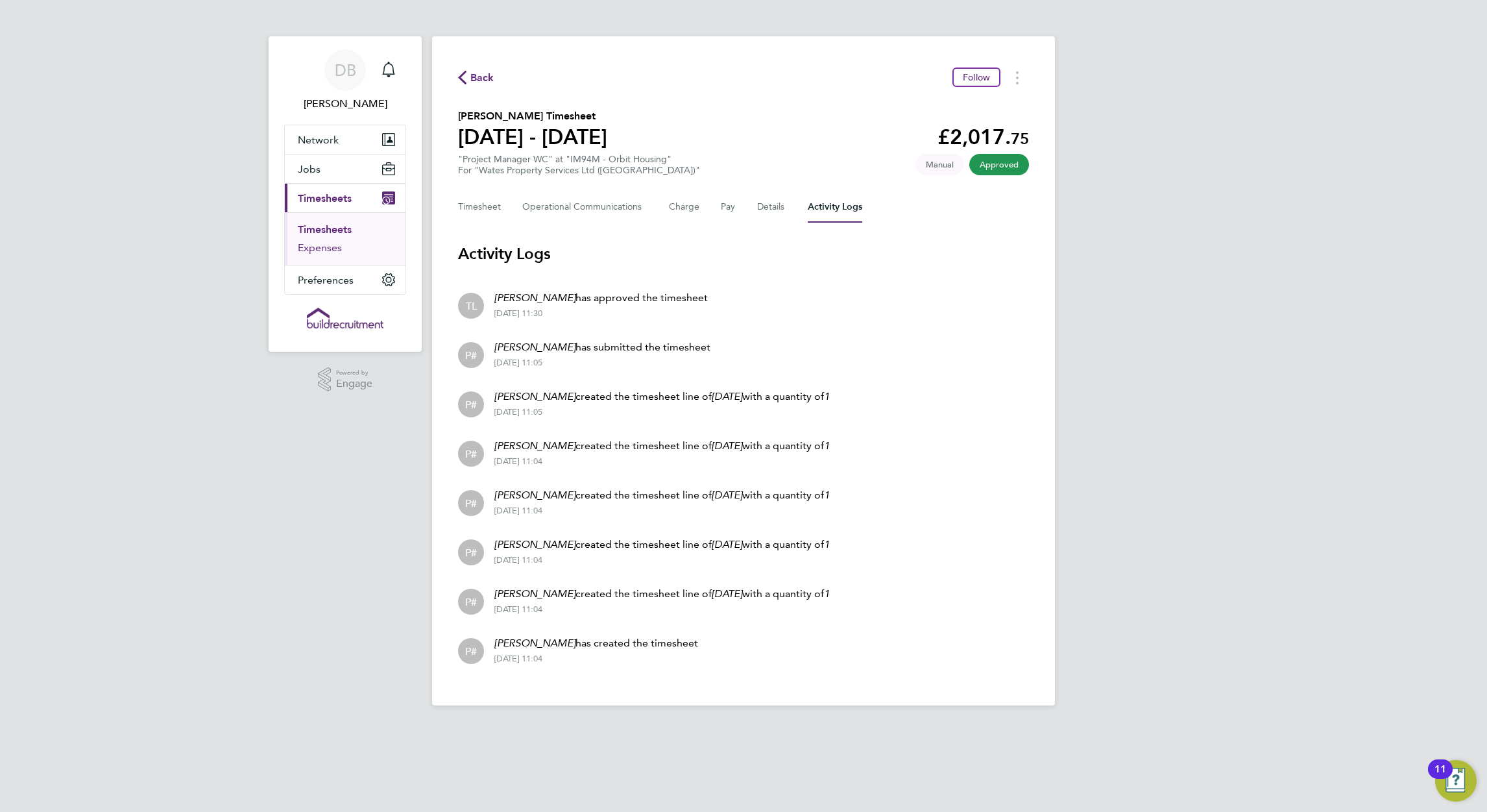
click at [334, 249] on link "Expenses" at bounding box center [320, 247] width 44 height 12
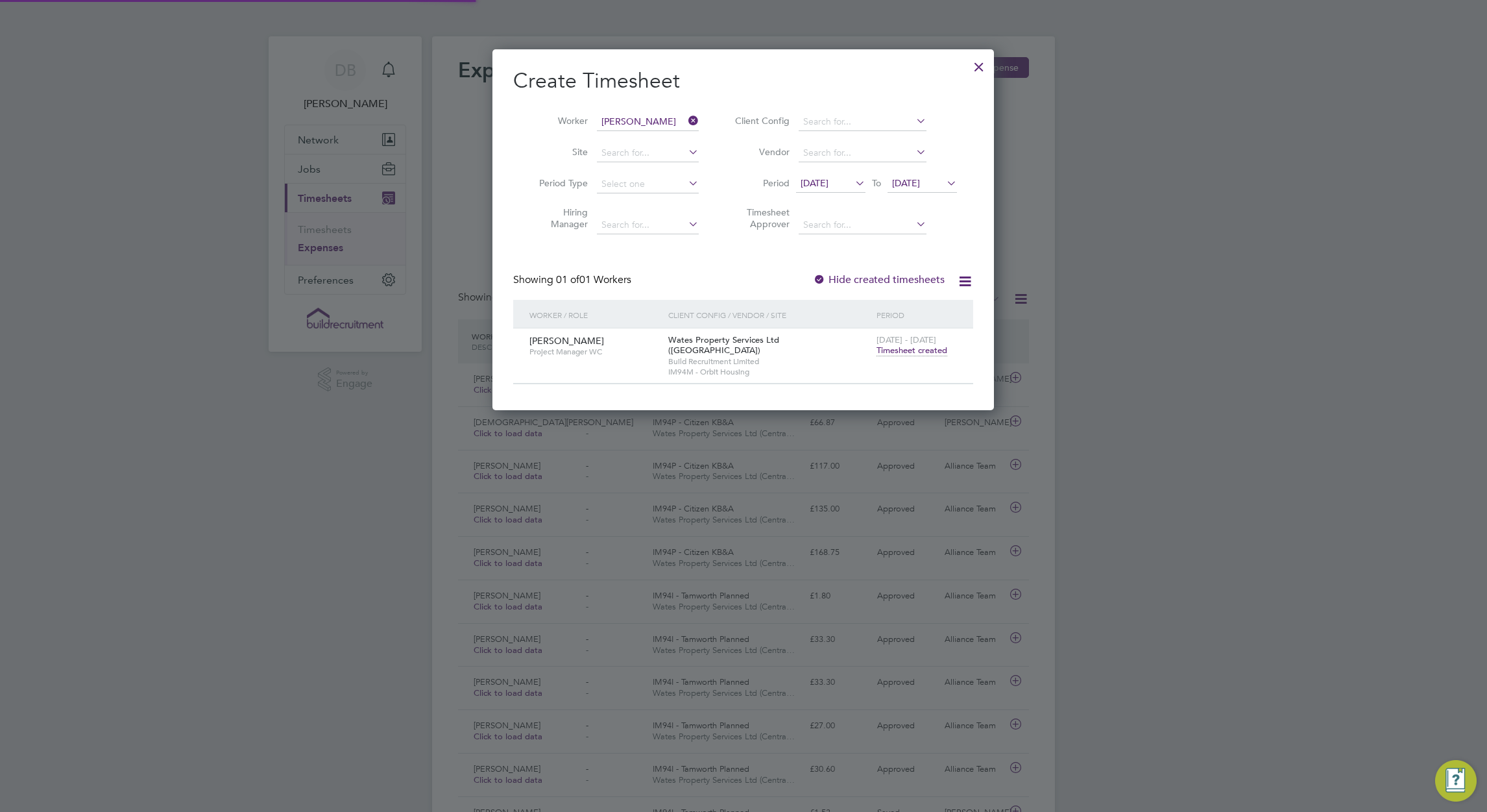
scroll to position [33, 158]
click at [979, 69] on div at bounding box center [979, 64] width 23 height 23
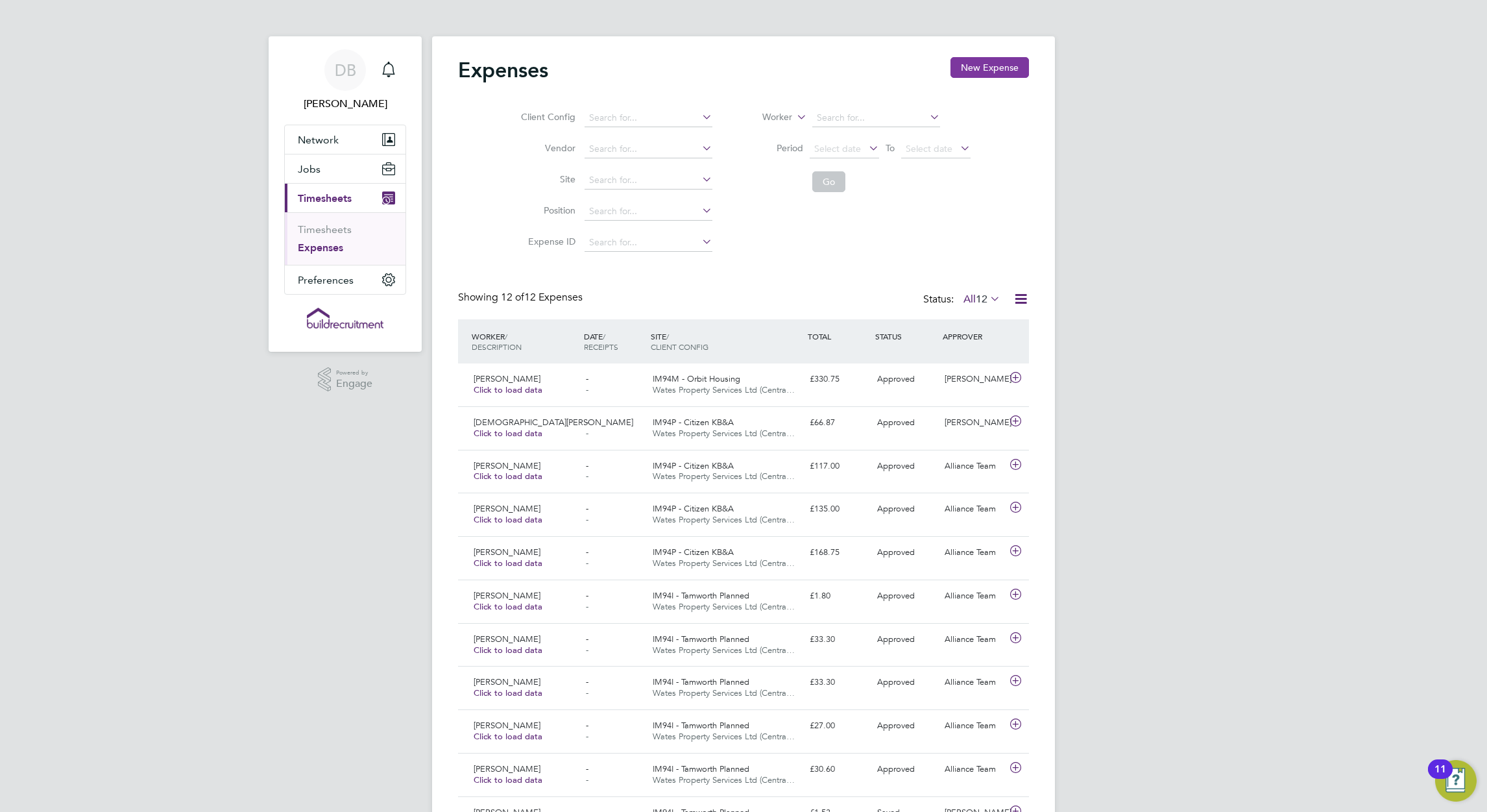
click at [996, 71] on button "New Expense" at bounding box center [990, 67] width 79 height 21
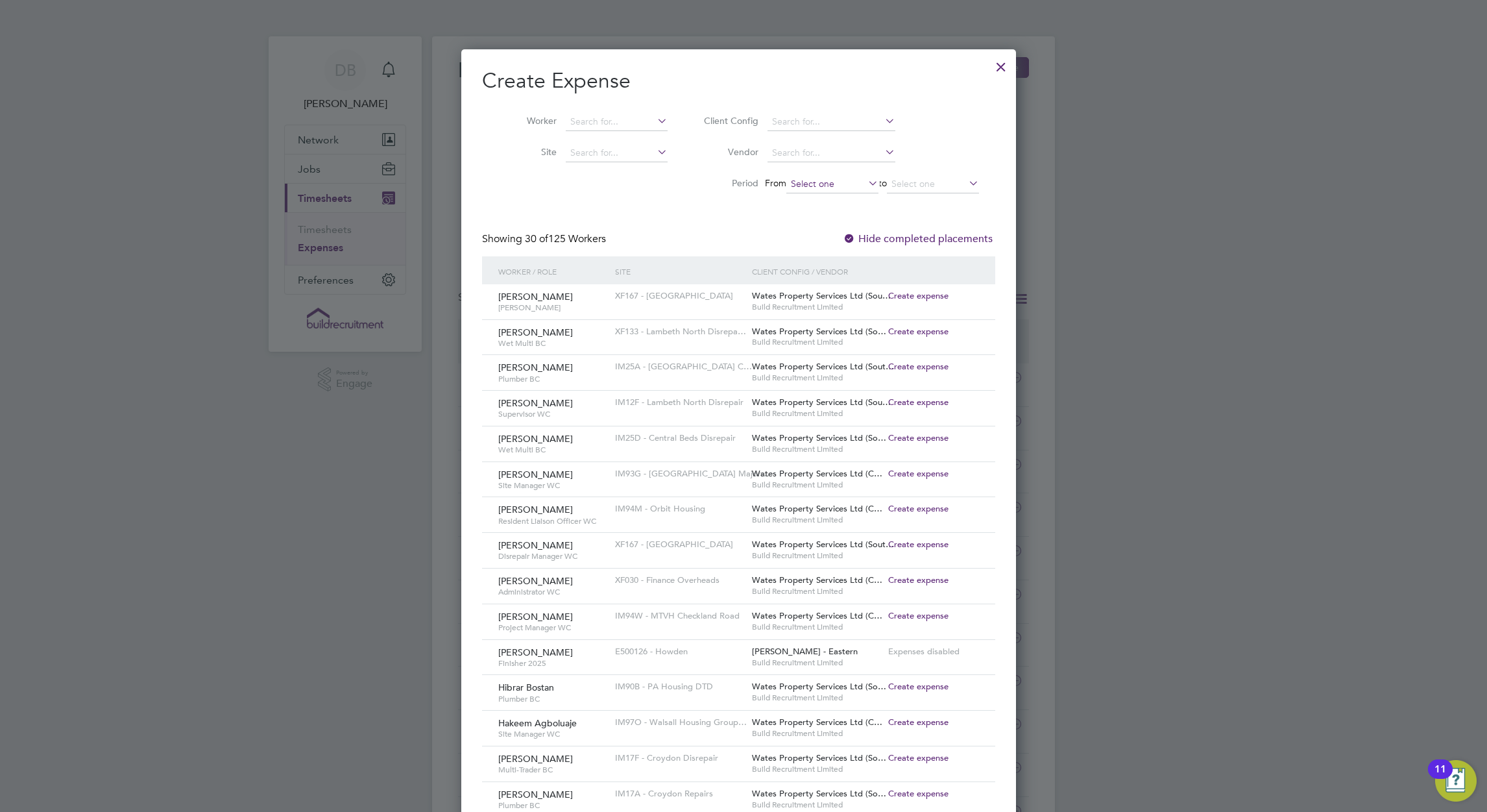
click at [818, 183] on input at bounding box center [832, 183] width 93 height 18
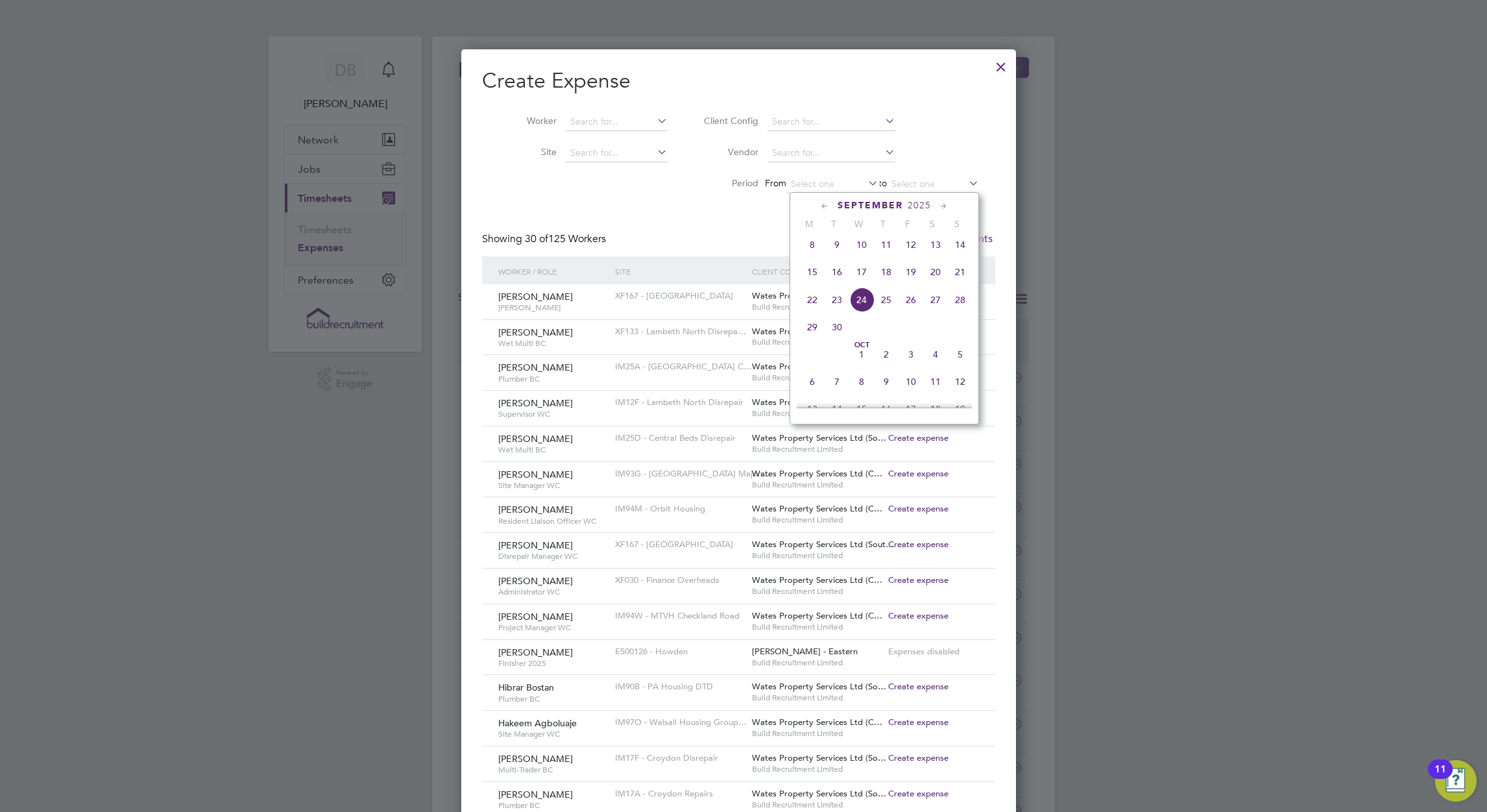
click at [934, 256] on span "13" at bounding box center [936, 245] width 24 height 24
type input "13 Sep 2025"
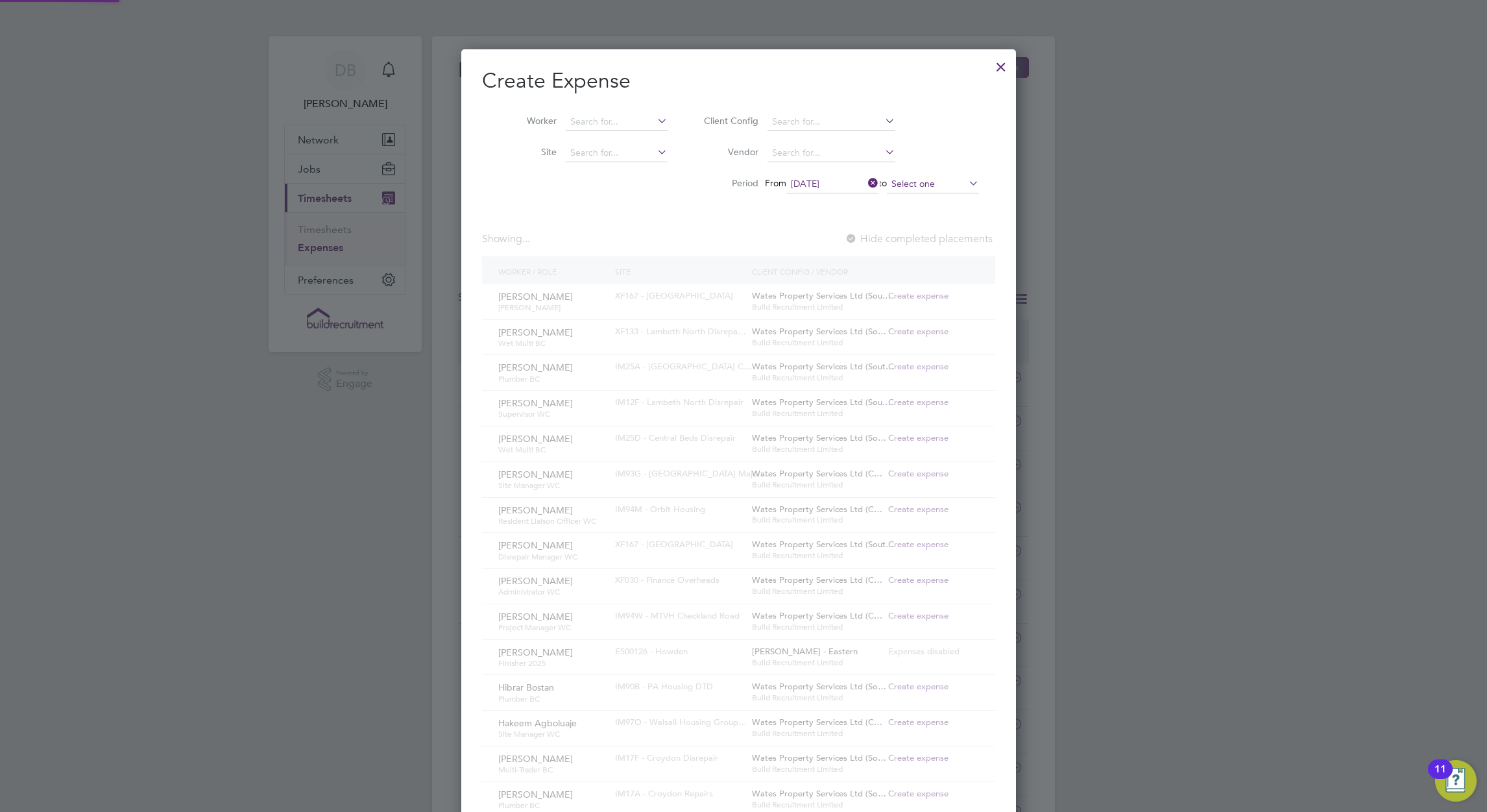
click at [937, 188] on input at bounding box center [933, 183] width 93 height 18
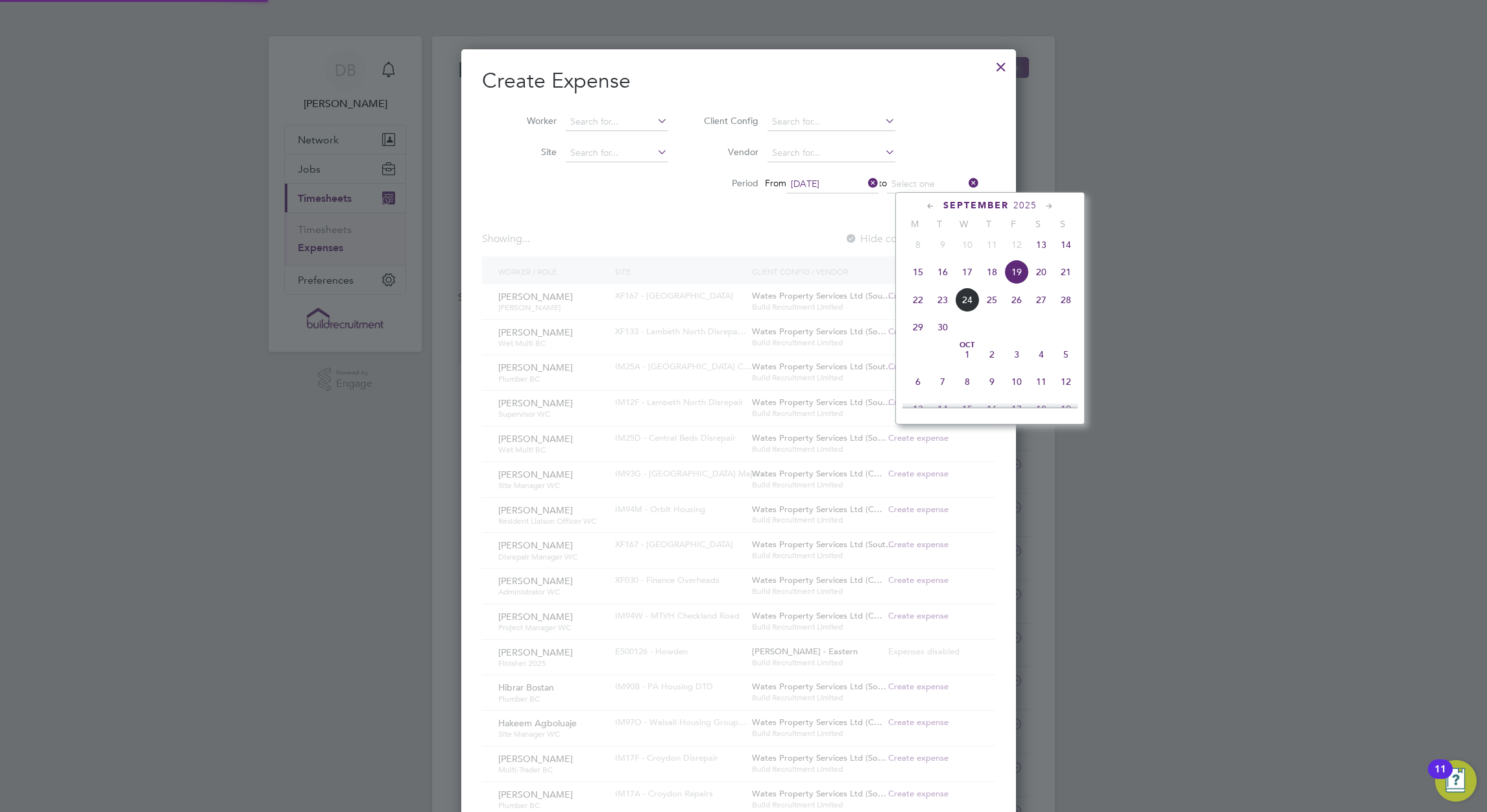
type input "19 Sep 2025"
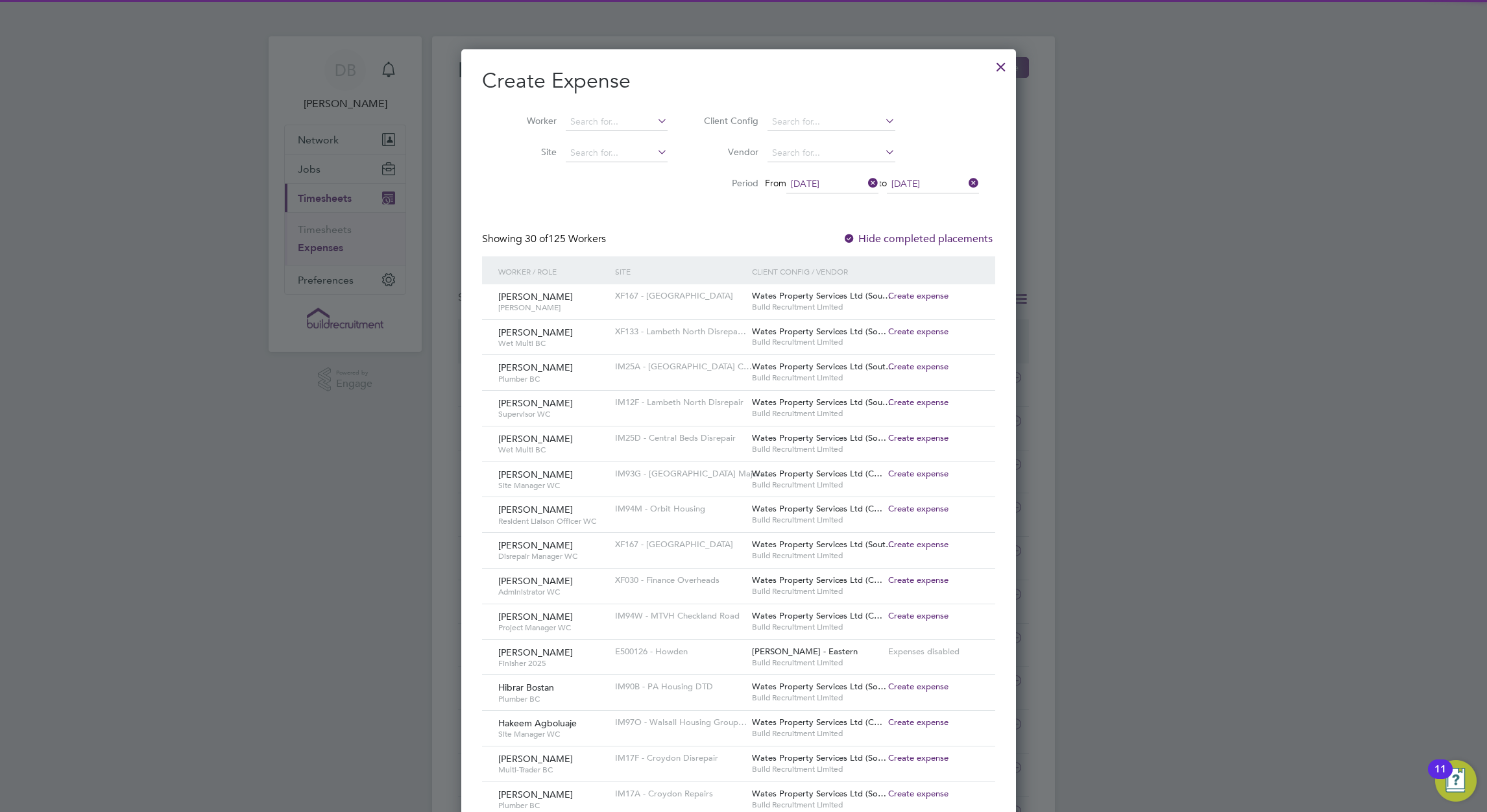
click at [626, 220] on div "Create Expense Worker Site Client Config Vendor Period From 13 Sep 2025 to 19 S…" at bounding box center [738, 721] width 513 height 1308
click at [610, 120] on input at bounding box center [616, 121] width 102 height 18
click at [620, 131] on li "Austin Russell" at bounding box center [622, 139] width 115 height 18
type input "Austin Russell"
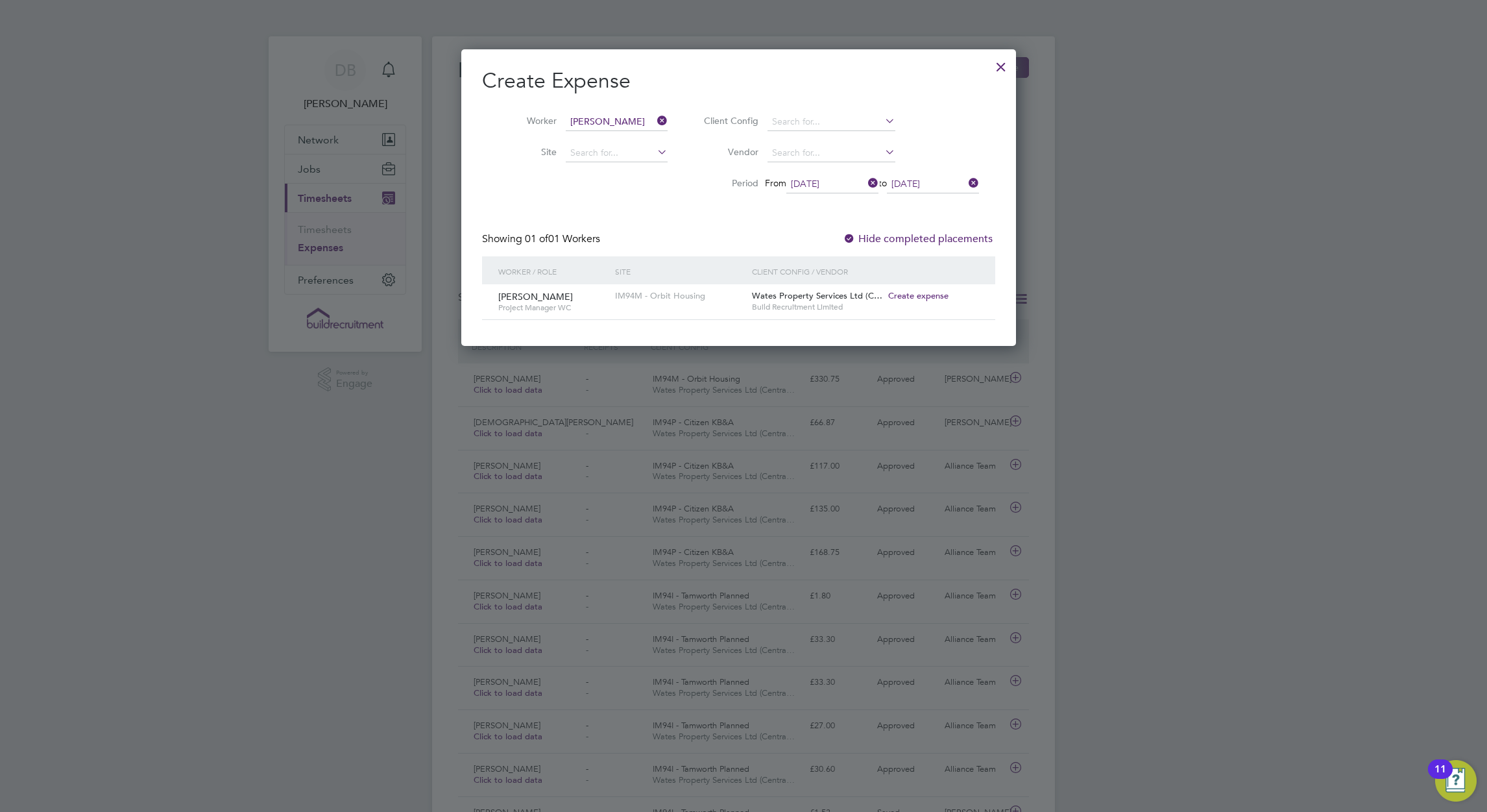
click at [937, 294] on span "Create expense" at bounding box center [918, 295] width 61 height 11
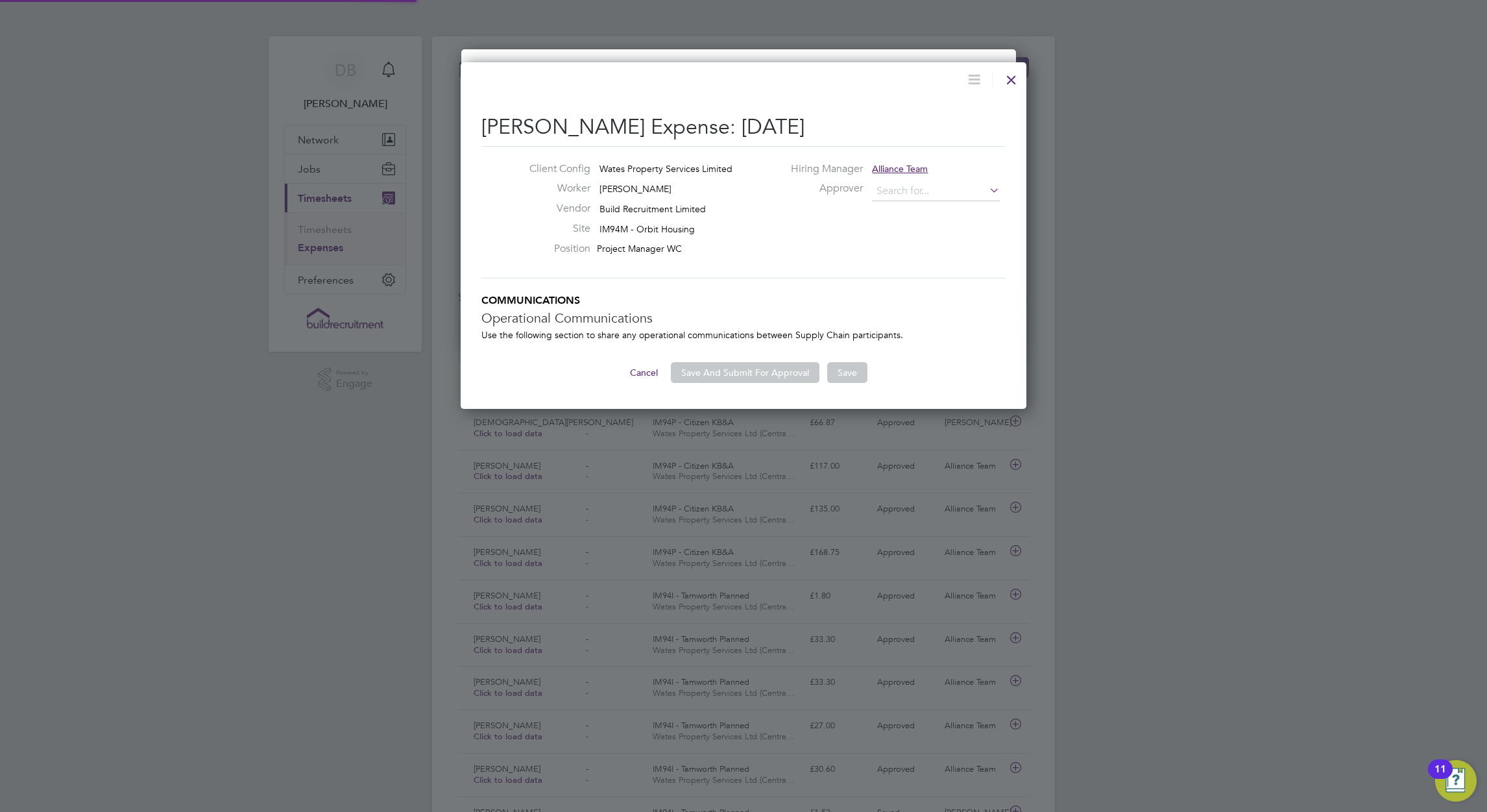
type input "Tom Langley"
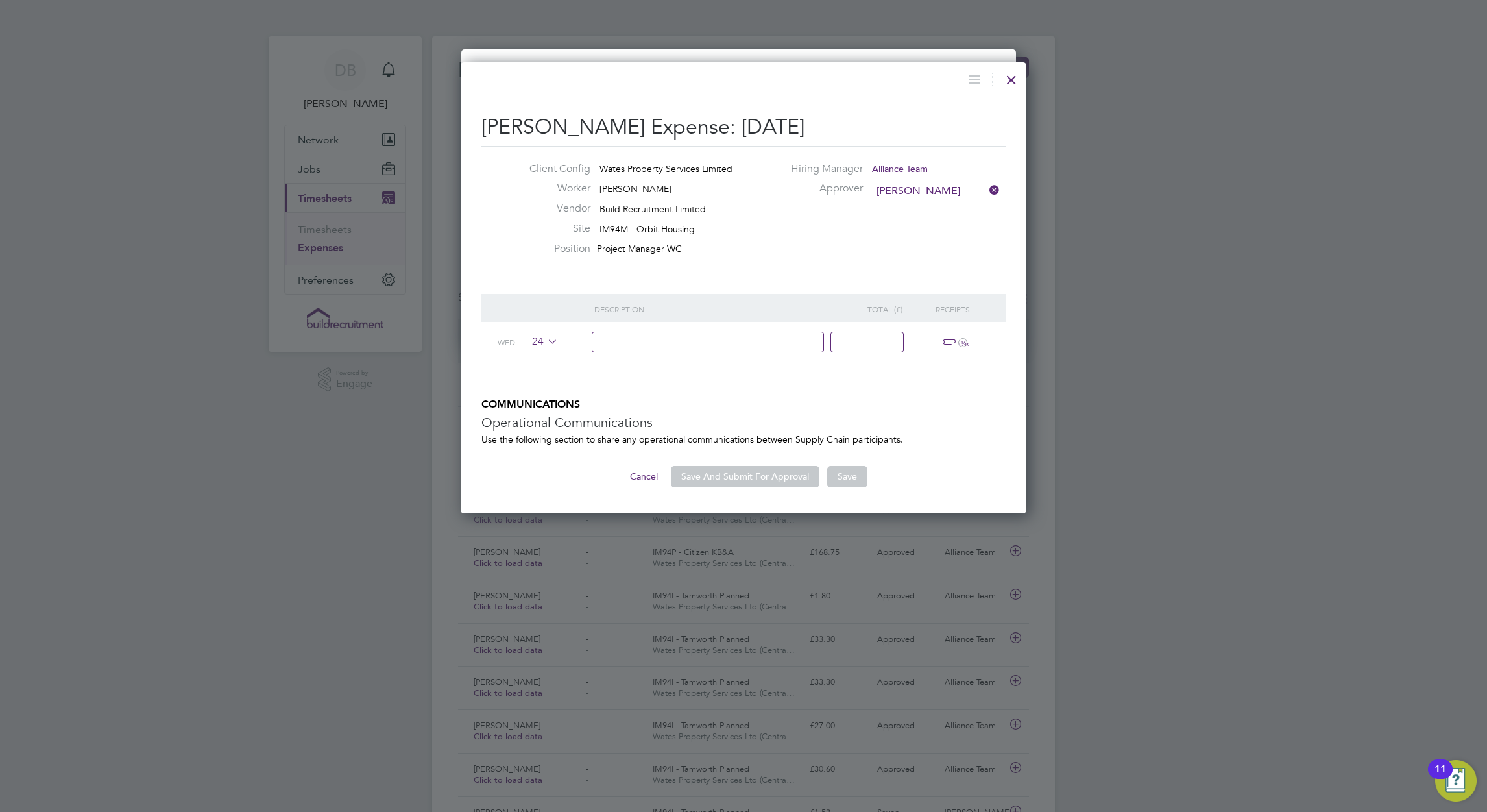
click at [545, 338] on icon at bounding box center [545, 341] width 0 height 10
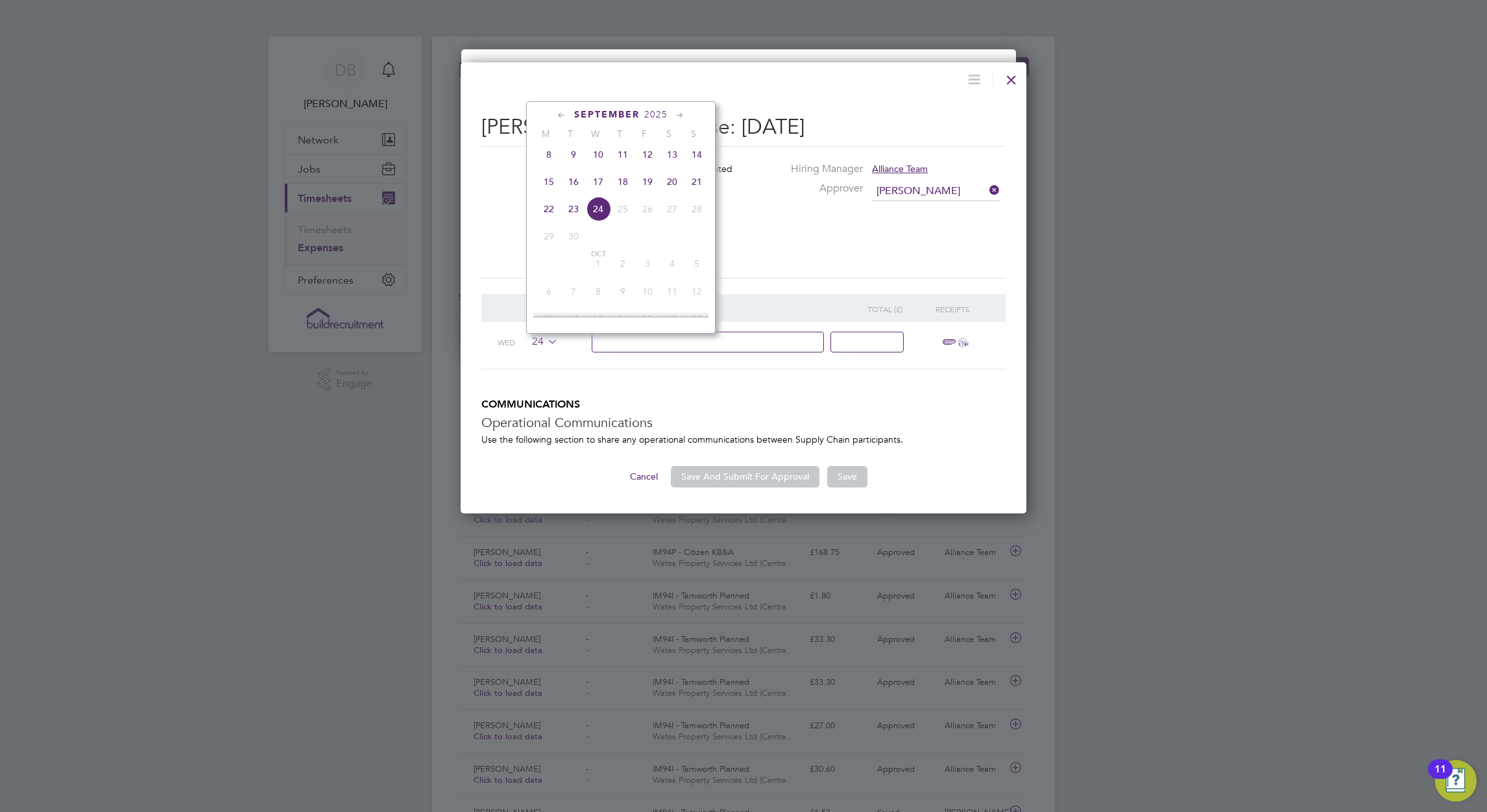
click at [555, 192] on span "15" at bounding box center [549, 181] width 24 height 24
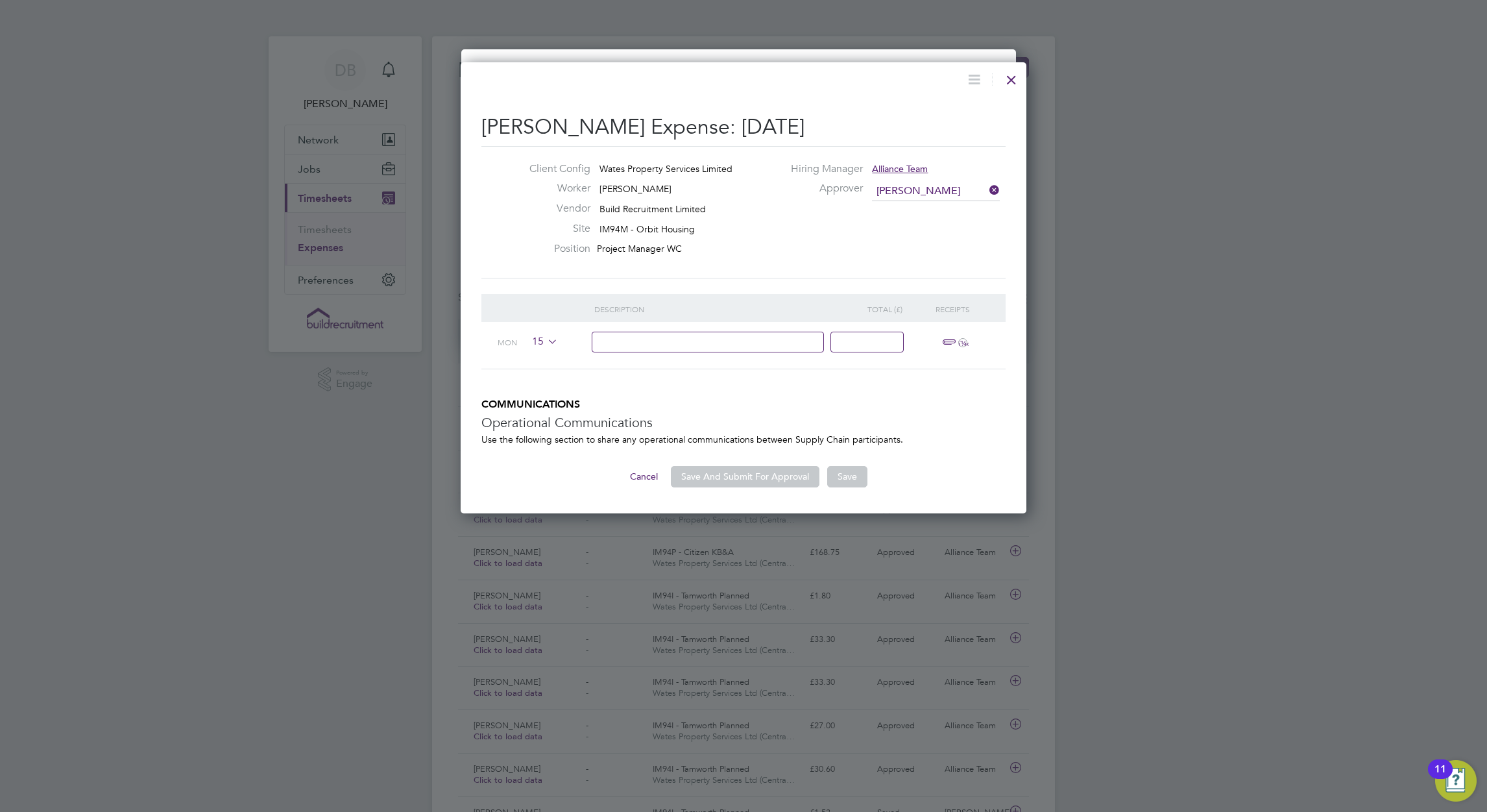
click at [619, 343] on input at bounding box center [708, 342] width 233 height 21
type input "735 miles @ 45p per miles- Monday to Friday - Gloustershire, redditch and Tamwo…"
type input "330.75"
click at [608, 335] on input "735 miles @ 45p per miles- Monday to Friday - Gloustershire, redditch and Tamwo…" at bounding box center [708, 342] width 233 height 21
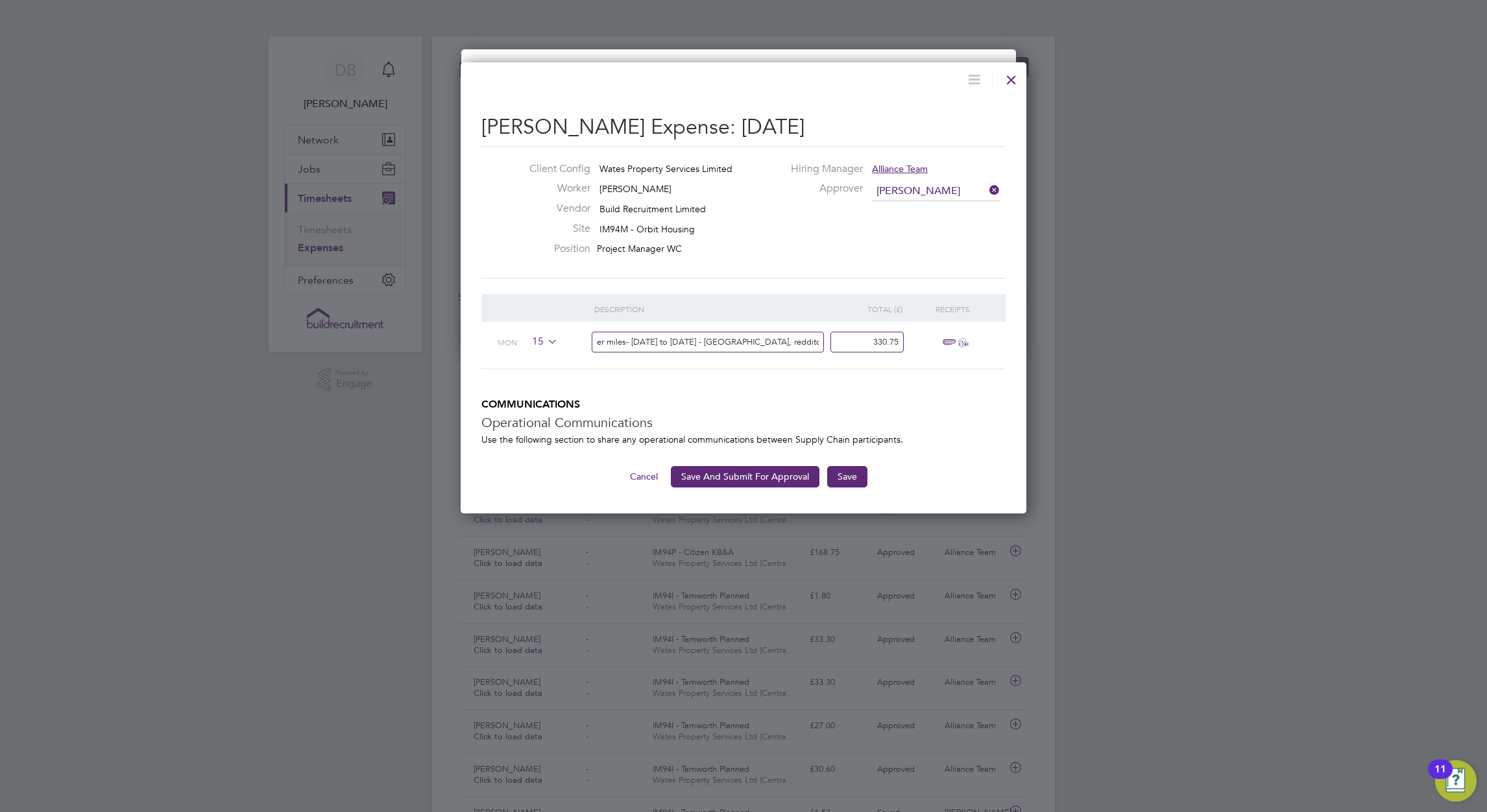
scroll to position [0, 102]
drag, startPoint x: 736, startPoint y: 343, endPoint x: 890, endPoint y: 342, distance: 154.0
click at [890, 342] on div "Mon 15 730 miles @ 45p per miles- Monday to Friday - Gloustershire, redditch an…" at bounding box center [743, 345] width 524 height 48
click at [785, 344] on input "730 miles @ 45p per miles- Monday to Friday - Gloustershire, redditch and Tamwo…" at bounding box center [708, 342] width 233 height 21
click at [676, 338] on input "730 miles @ 45p per miles- Monday to Friday - Gloustershire, redditch and Tamwo…" at bounding box center [708, 342] width 233 height 21
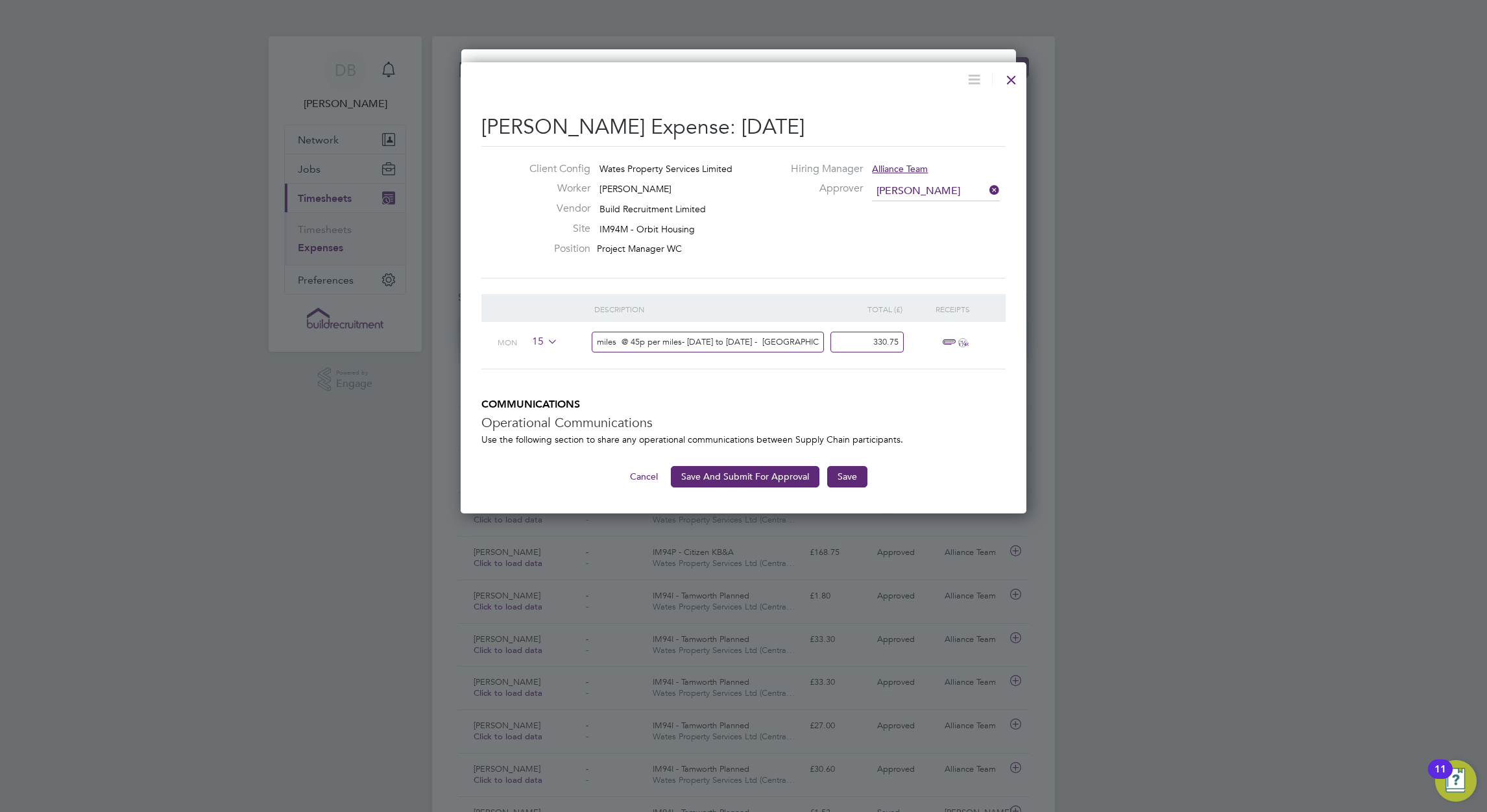
scroll to position [0, 0]
click at [780, 341] on input "730 miles @ 45p per miles- Monday to Friday -" at bounding box center [708, 342] width 233 height 21
click at [819, 342] on input "730 miles @ 45p per miles- Monday to Friday - GL77, GL76, DY31QR" at bounding box center [708, 342] width 233 height 21
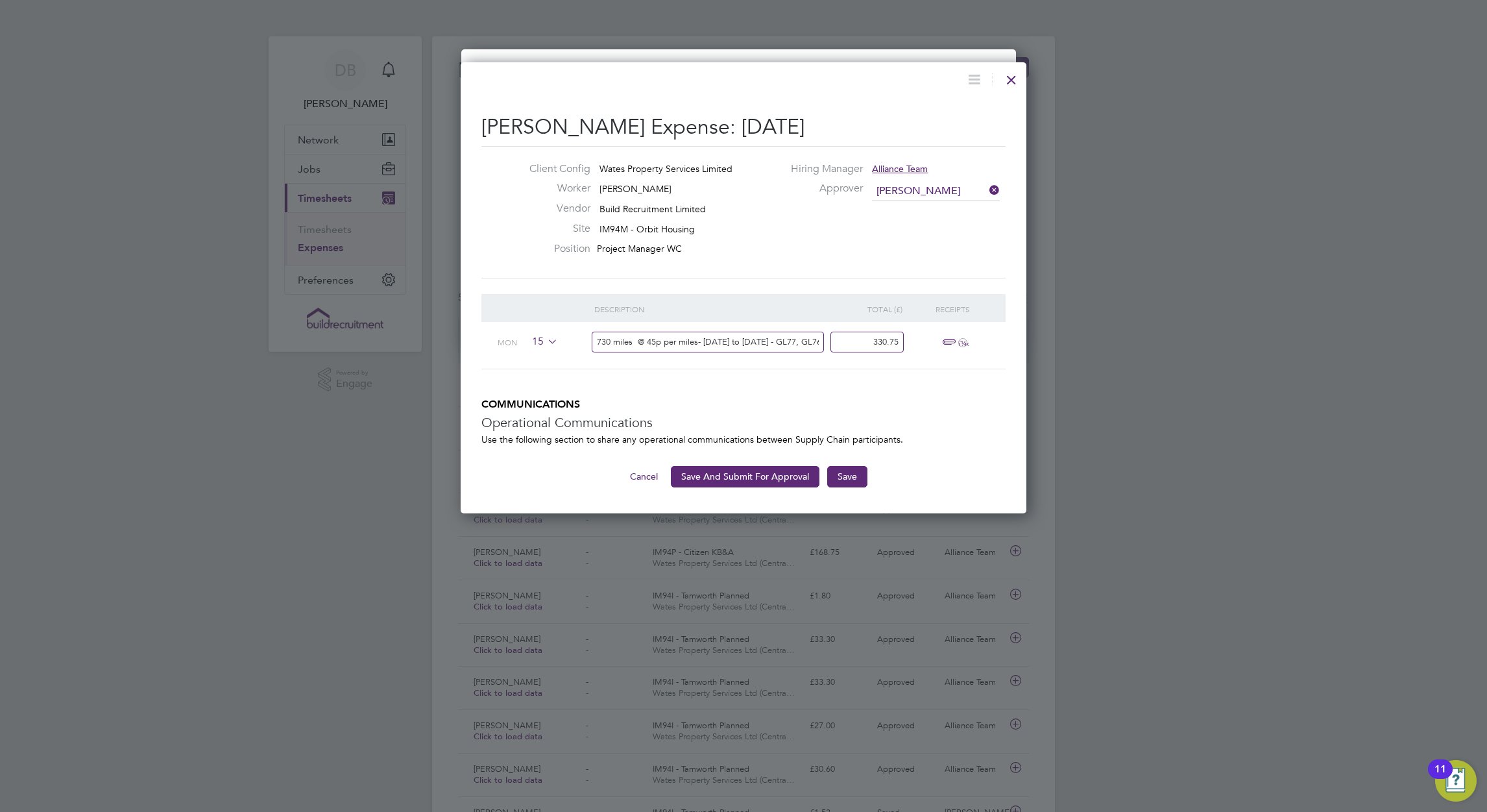
drag, startPoint x: 765, startPoint y: 338, endPoint x: 480, endPoint y: 324, distance: 285.3
click at [481, 324] on div "Mon 15 730 miles @ 45p per miles- Monday to Friday - GL77, GL76, DY31QR, GL5565…" at bounding box center [743, 345] width 524 height 48
type input "730 miles @ 45p per miles- Monday to Friday - GL77, GL76, DY31QR, GL5565, B974,…"
click at [894, 339] on input "330.75" at bounding box center [867, 342] width 73 height 21
type input "328.50"
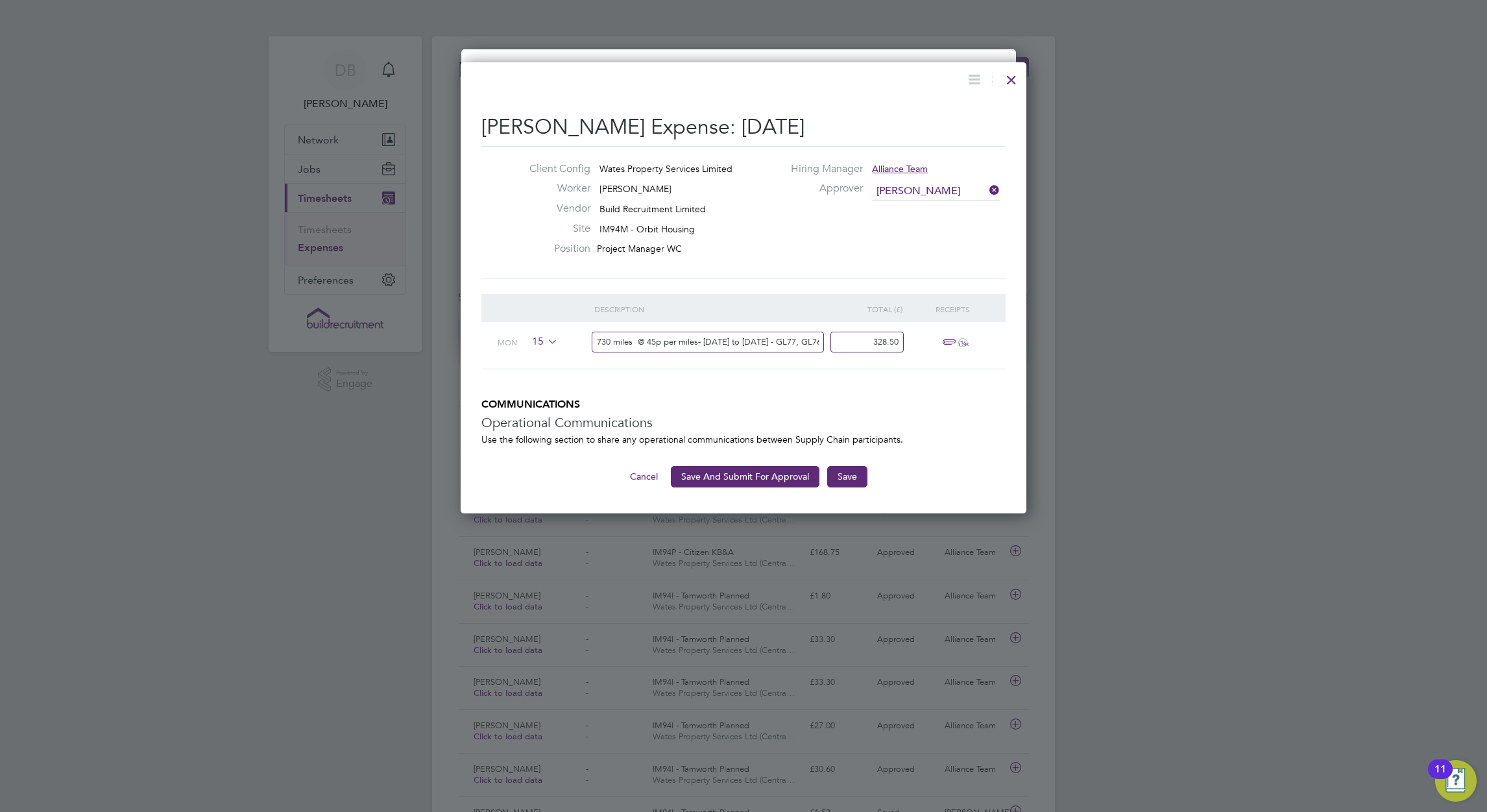
click at [956, 338] on span "ï¼‹" at bounding box center [953, 342] width 29 height 16
click at [893, 460] on span "Select" at bounding box center [890, 458] width 45 height 11
click at [894, 443] on span "Select" at bounding box center [890, 445] width 45 height 11
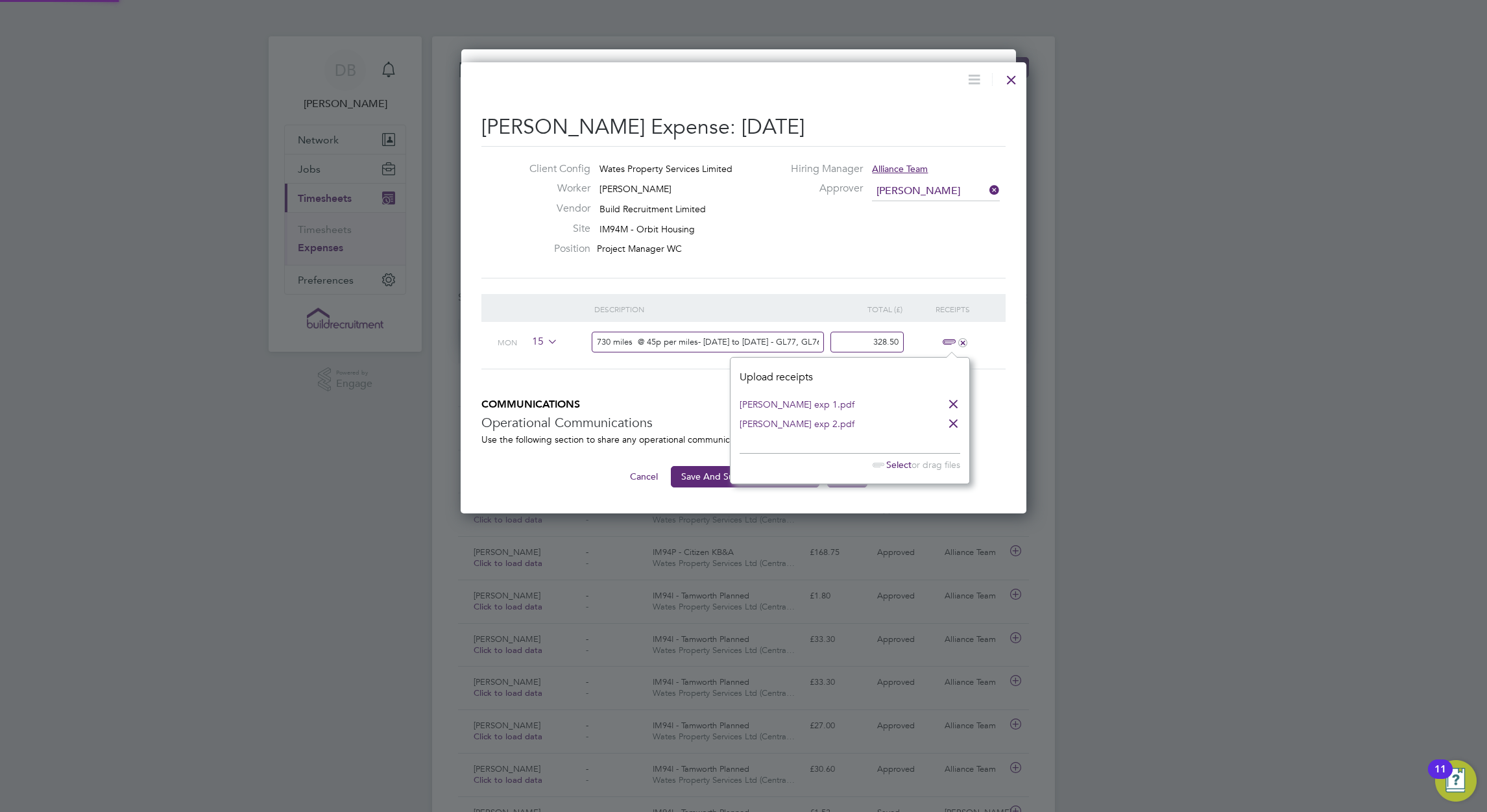
scroll to position [126, 239]
click at [1003, 470] on div "Cancel Save And Submit For Approval Save" at bounding box center [743, 476] width 524 height 21
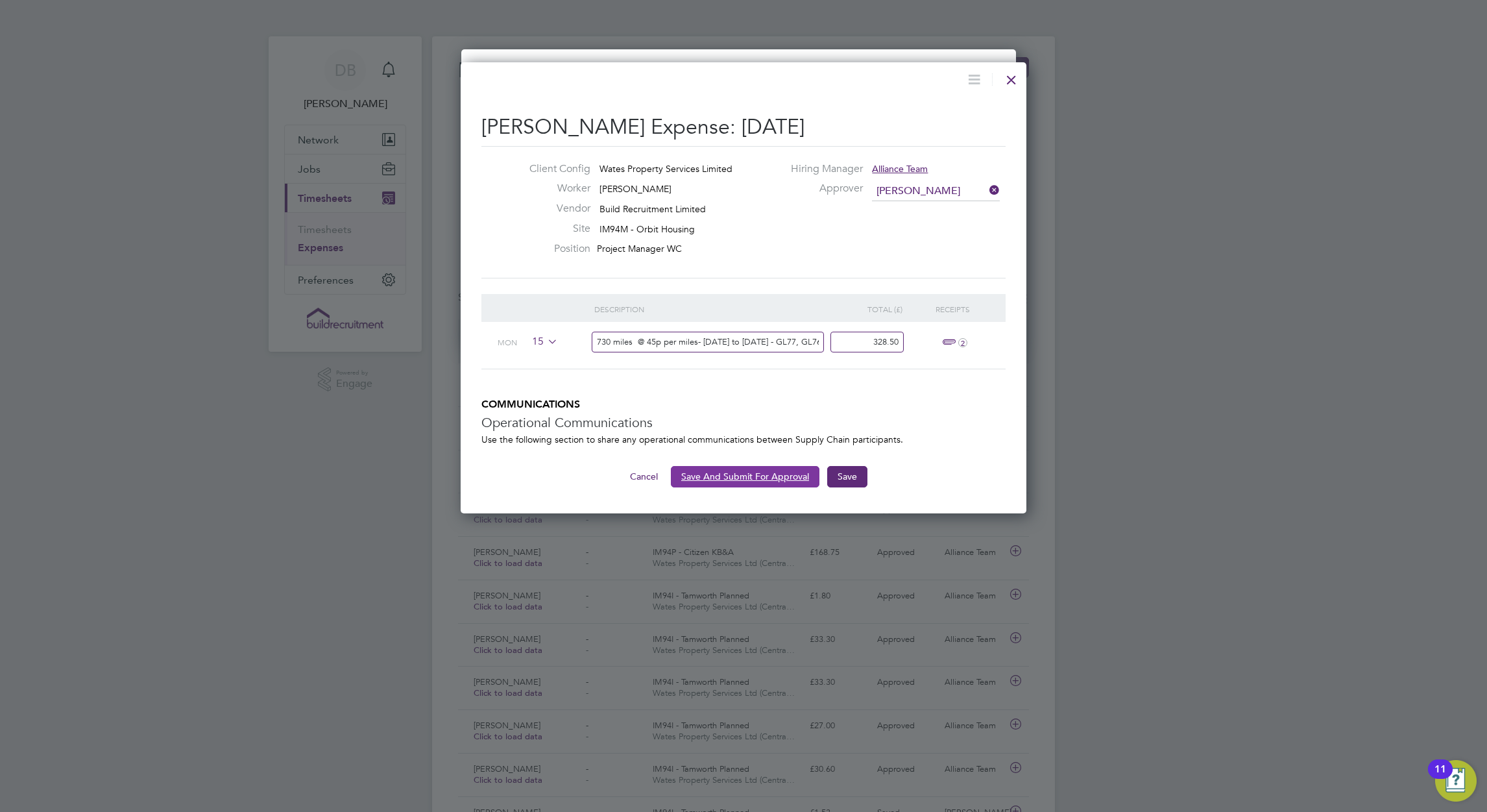
click at [771, 477] on button "Save And Submit For Approval" at bounding box center [745, 476] width 149 height 21
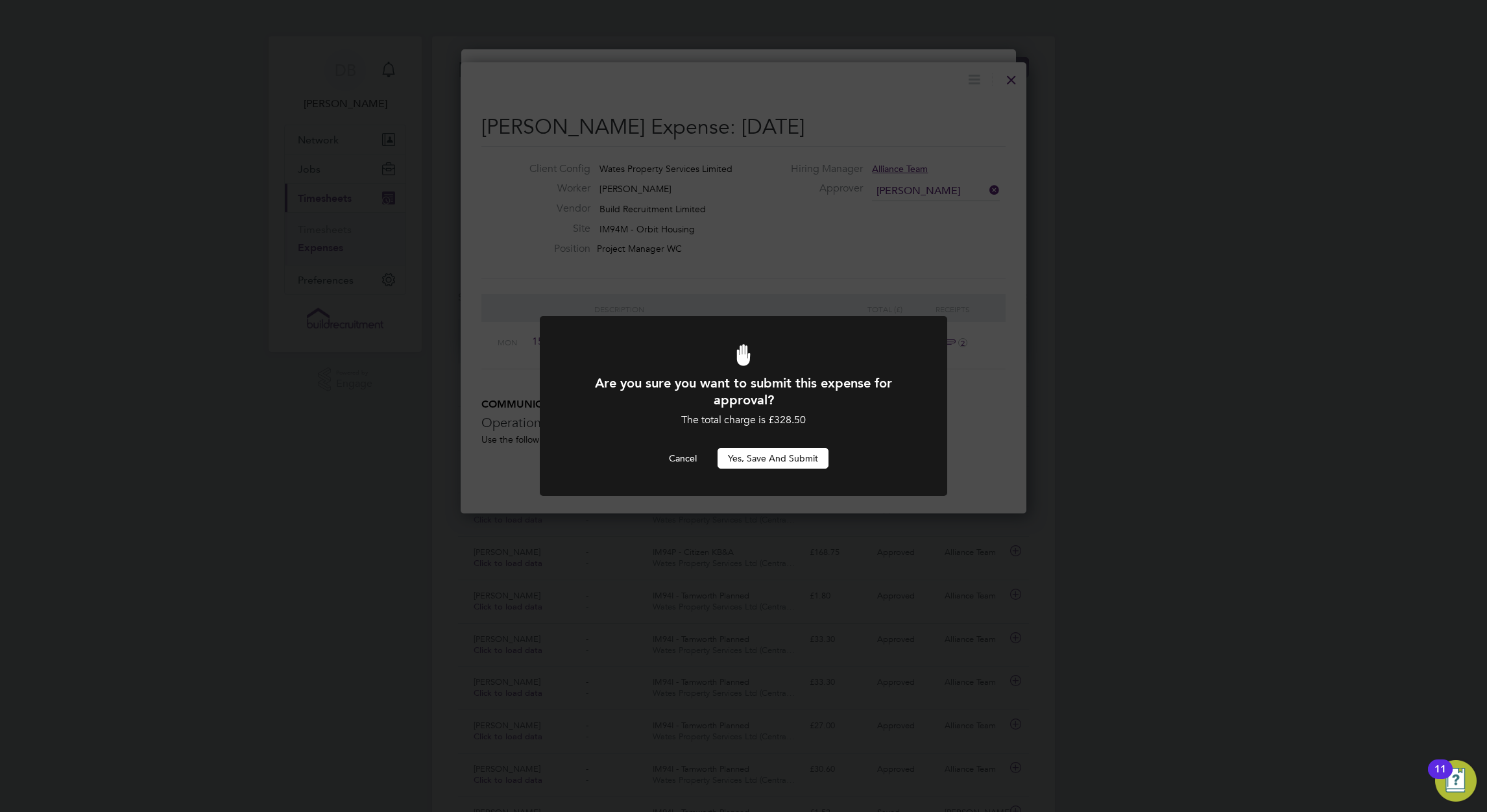
click at [799, 454] on button "Yes, Save and Submit" at bounding box center [773, 458] width 111 height 21
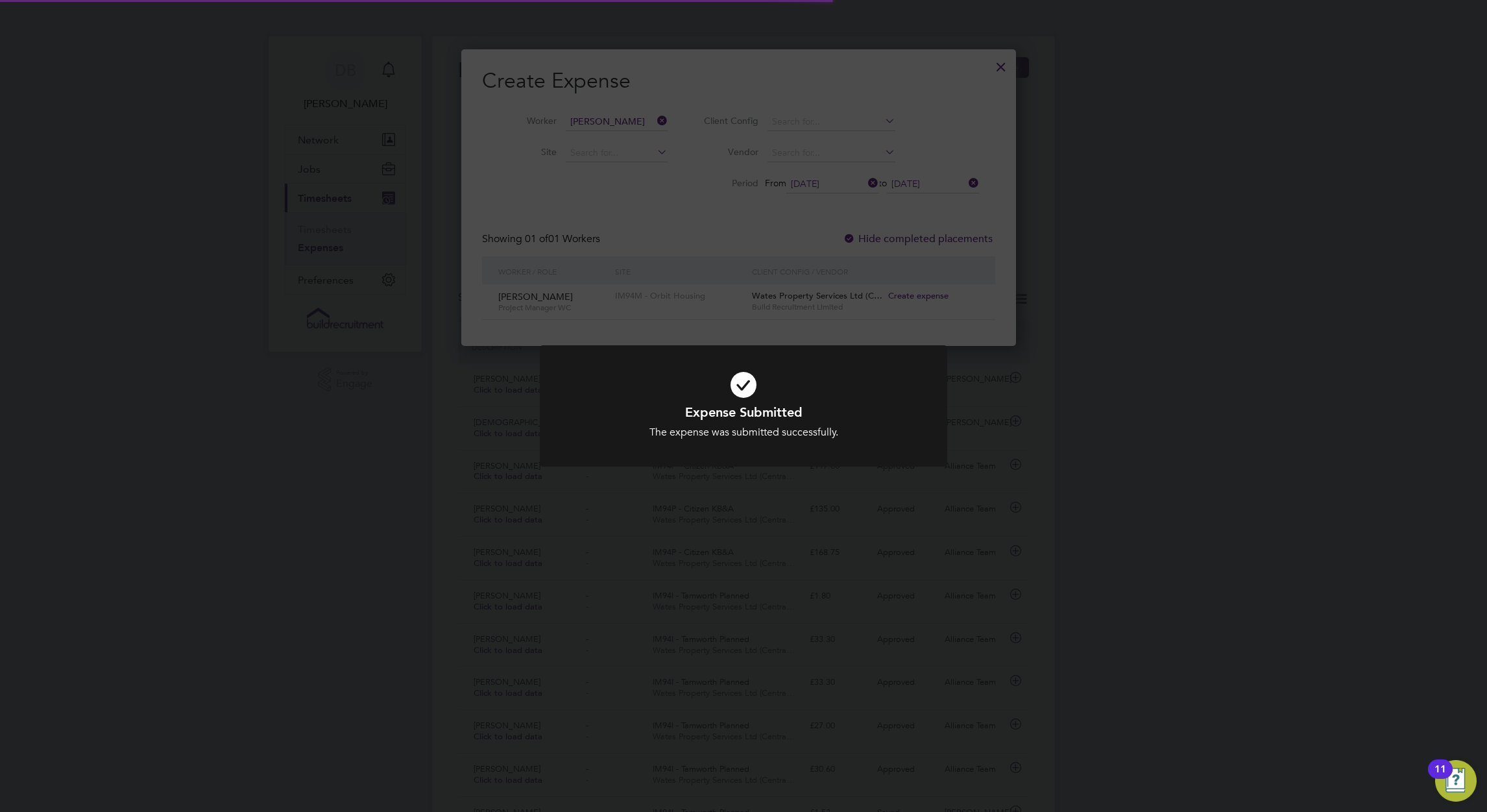
scroll to position [6, 6]
